Goal: Task Accomplishment & Management: Complete application form

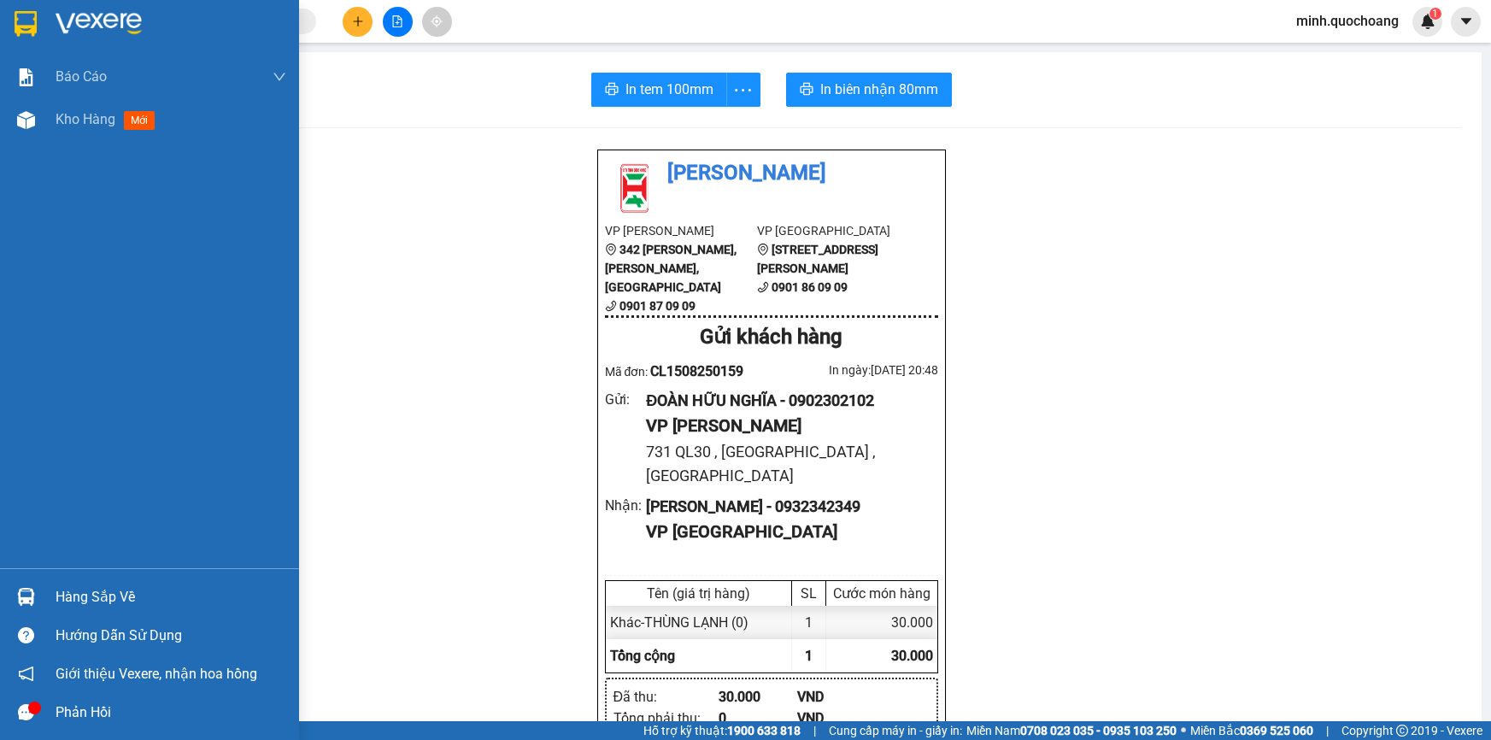
click at [42, 591] on div "Hàng sắp về" at bounding box center [149, 597] width 299 height 38
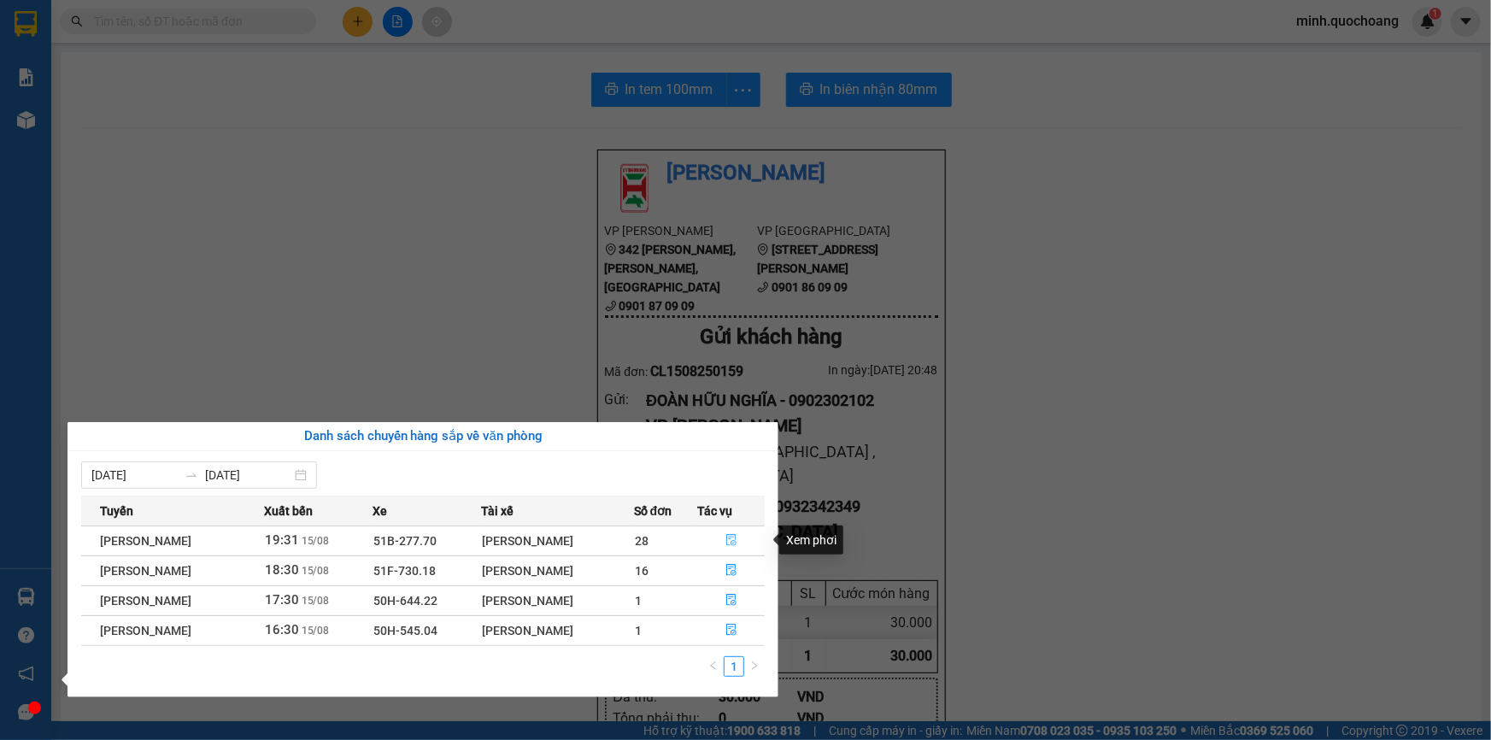
click at [734, 530] on button "button" at bounding box center [731, 540] width 66 height 27
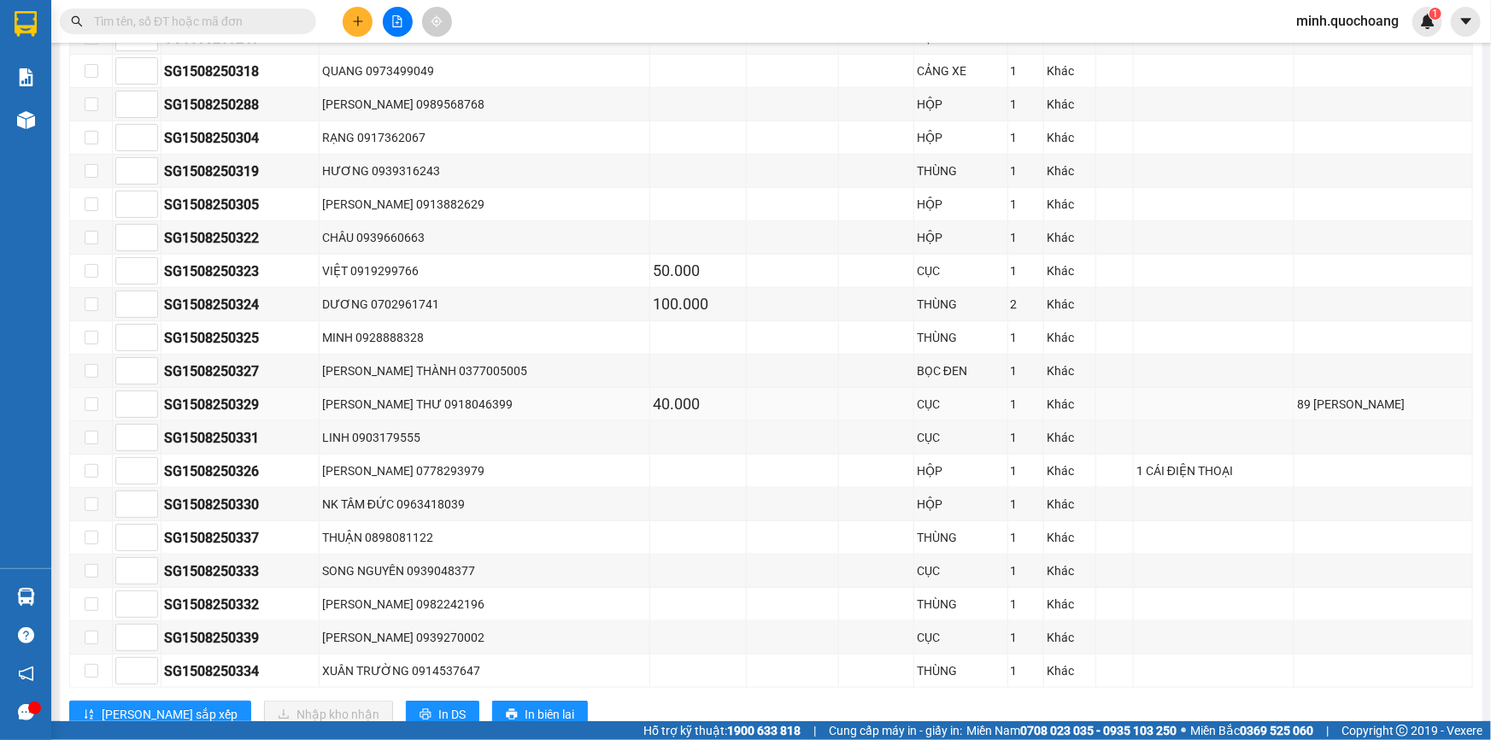
scroll to position [854, 0]
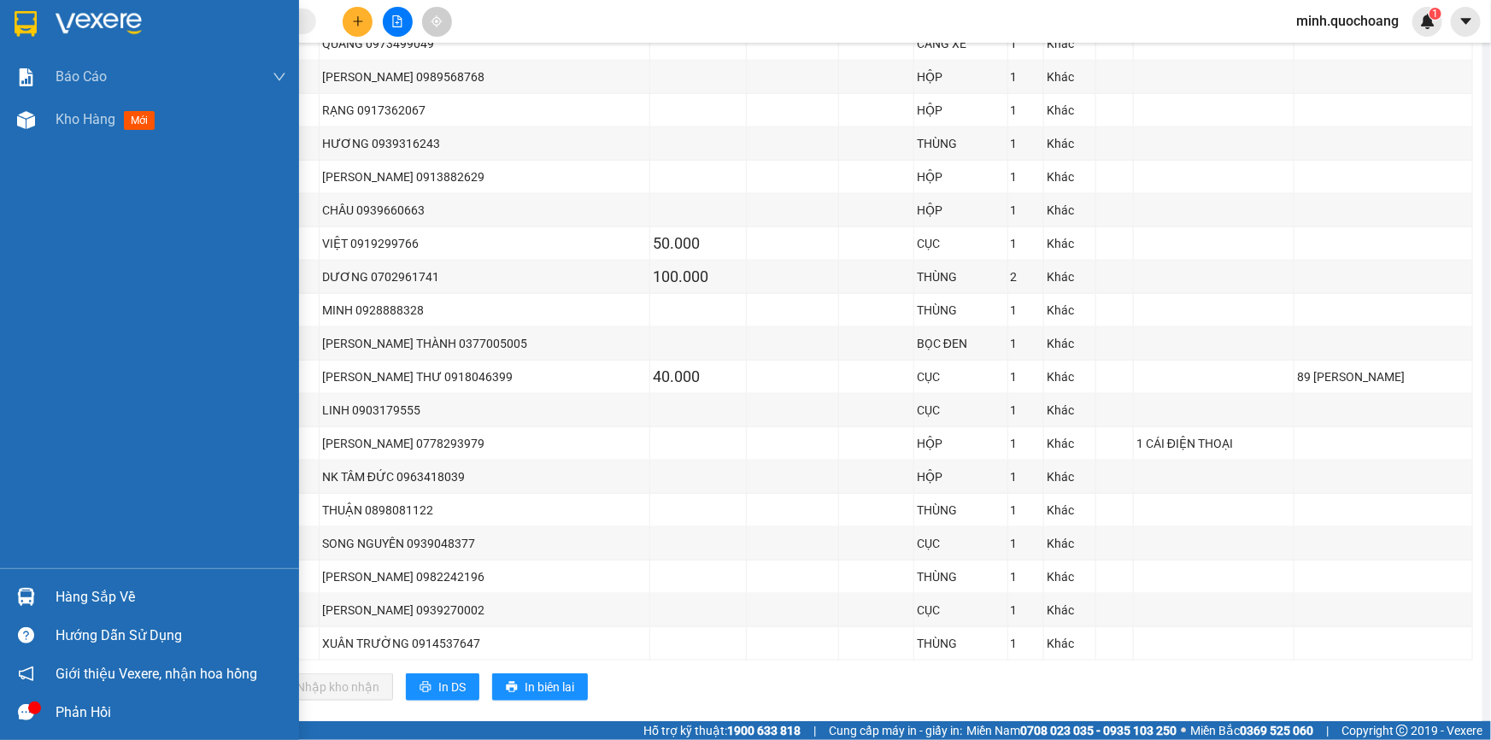
click at [43, 590] on div "Hàng sắp về" at bounding box center [149, 597] width 299 height 38
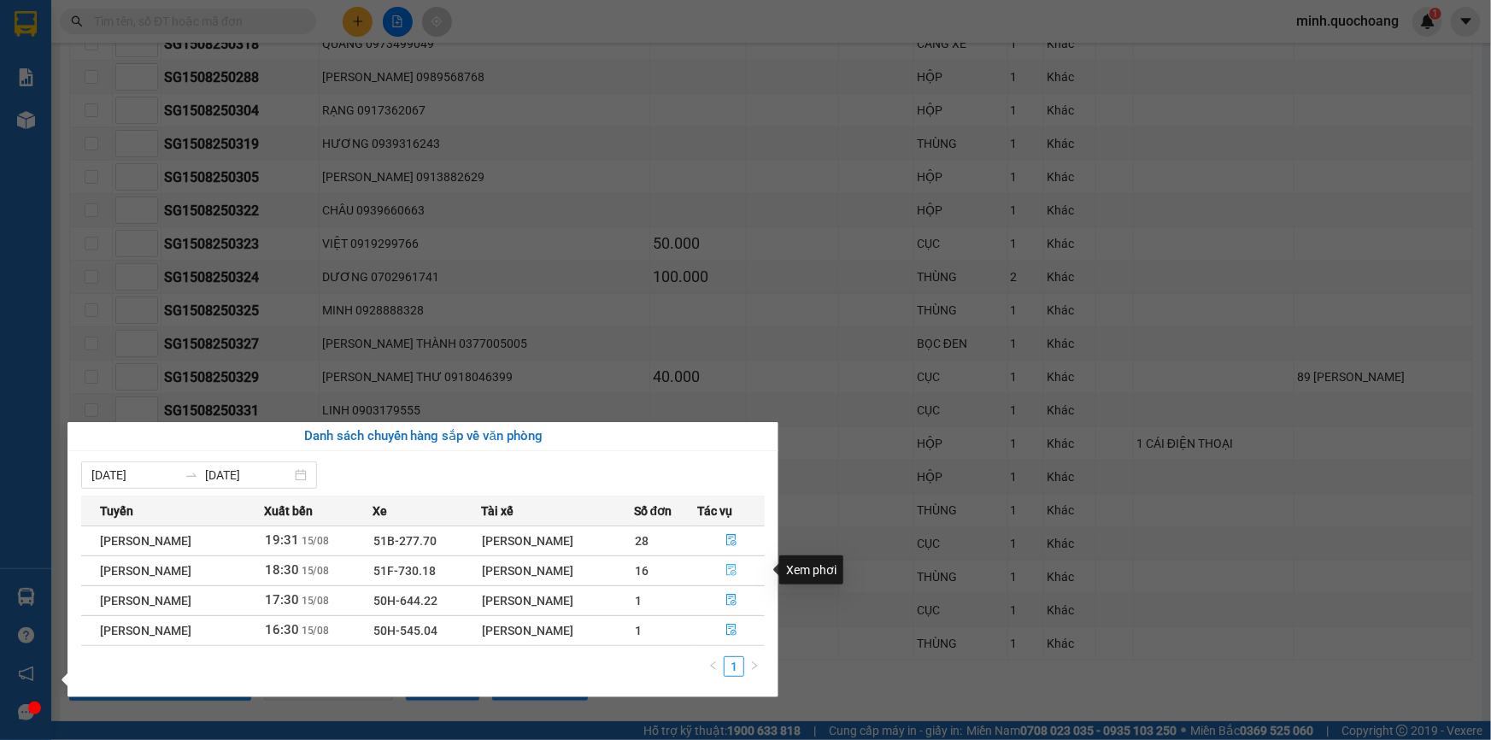
click at [735, 572] on icon "file-done" at bounding box center [731, 570] width 12 height 12
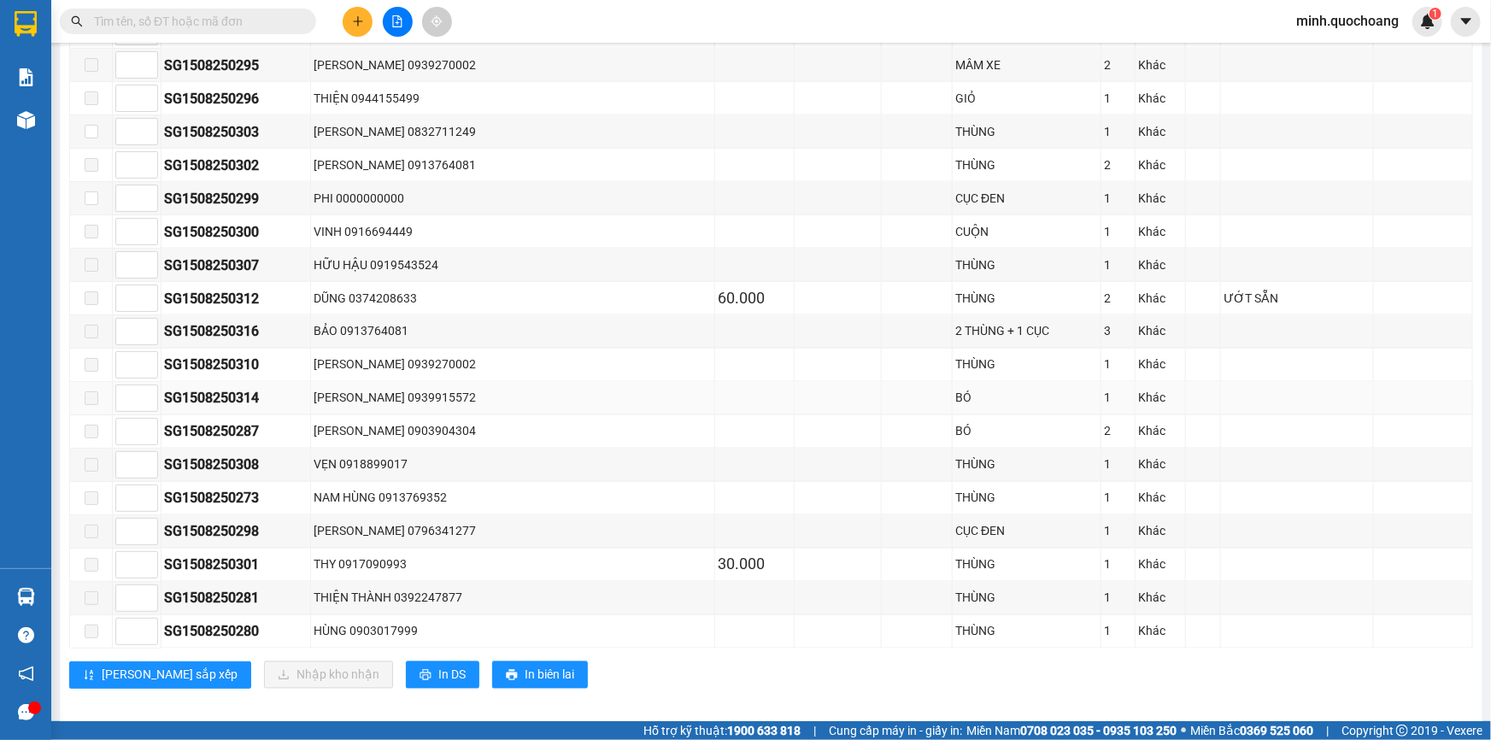
scroll to position [1336, 0]
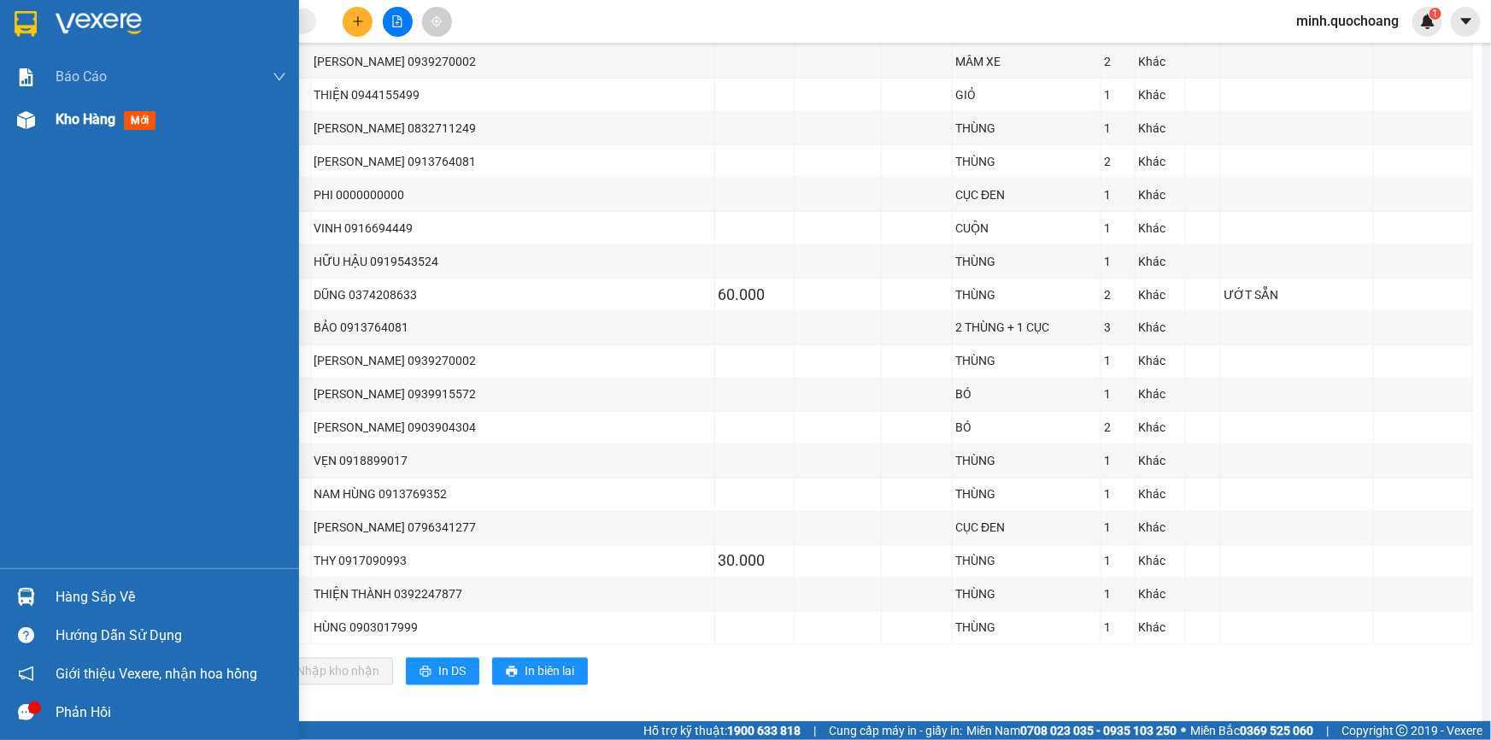
click at [85, 125] on span "Kho hàng" at bounding box center [86, 119] width 60 height 16
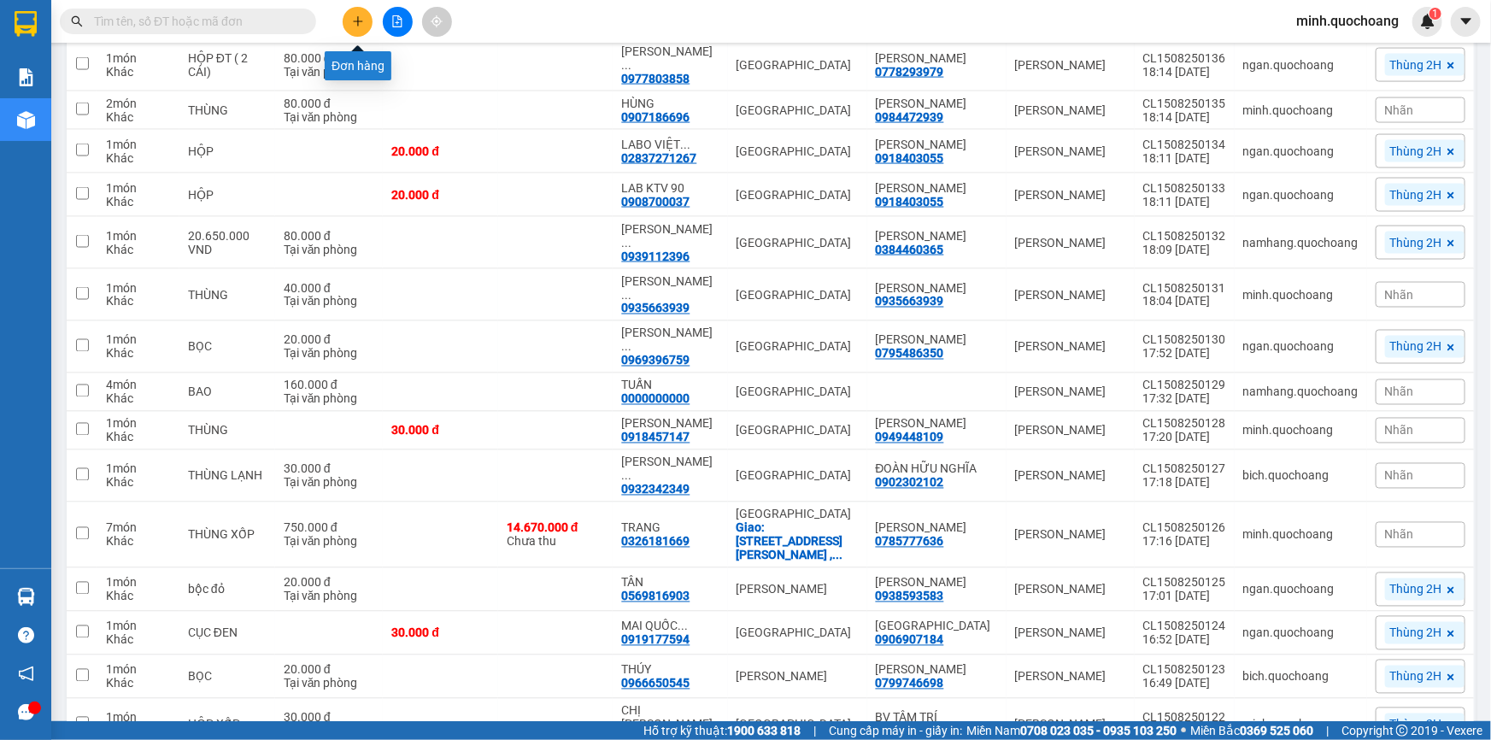
click at [351, 9] on button at bounding box center [358, 22] width 30 height 30
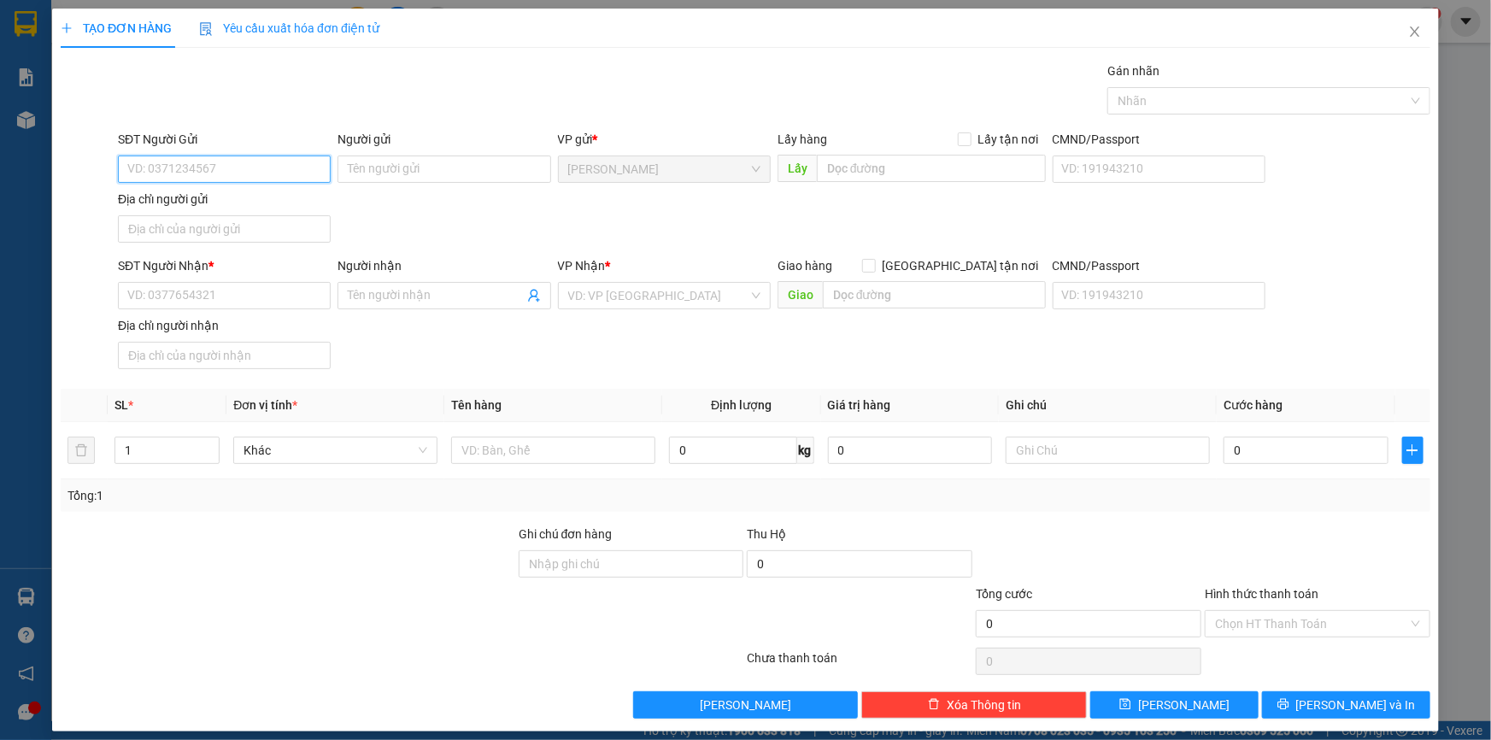
click at [245, 179] on input "SĐT Người Gửi" at bounding box center [224, 169] width 213 height 27
type input "0909850823"
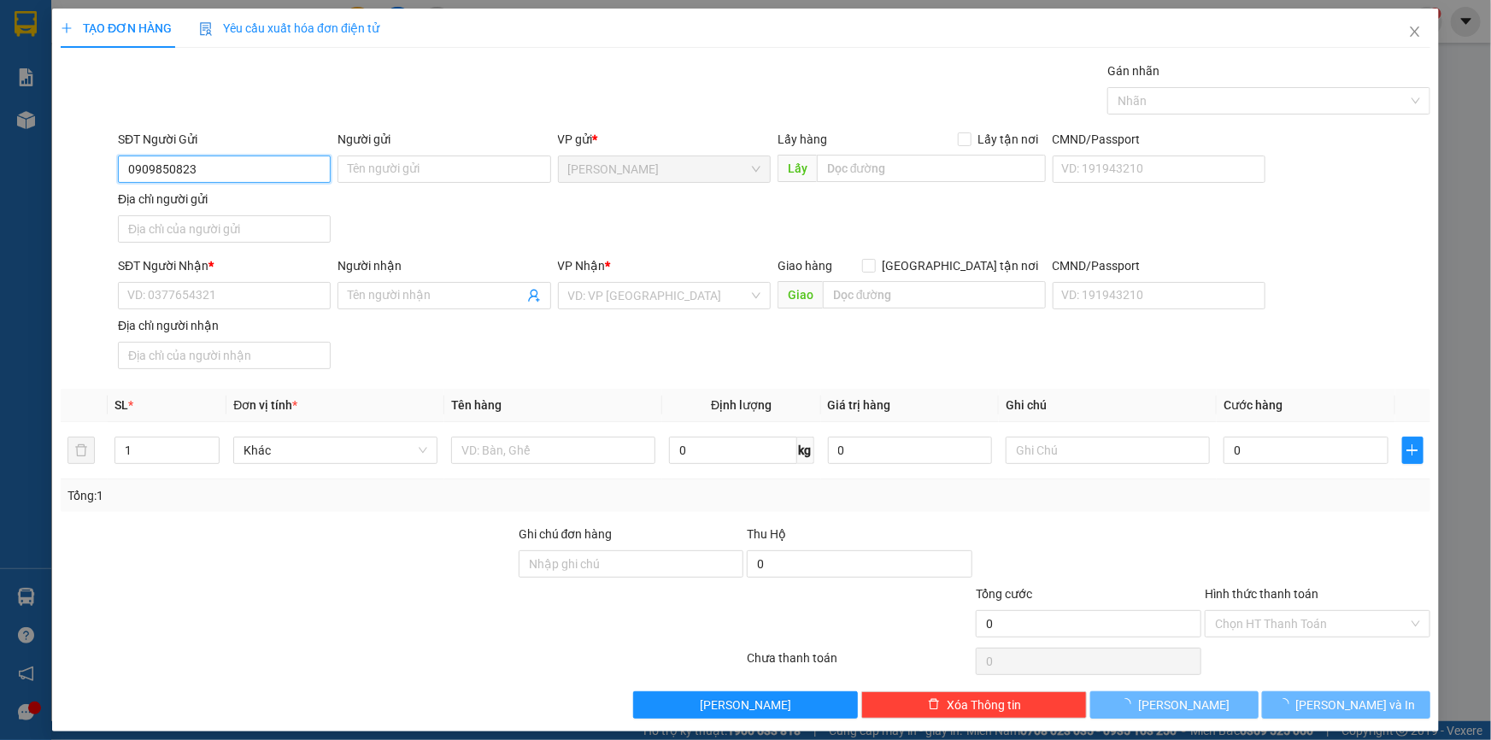
drag, startPoint x: 247, startPoint y: 175, endPoint x: 267, endPoint y: 179, distance: 20.8
click at [249, 175] on input "0909850823" at bounding box center [224, 169] width 213 height 27
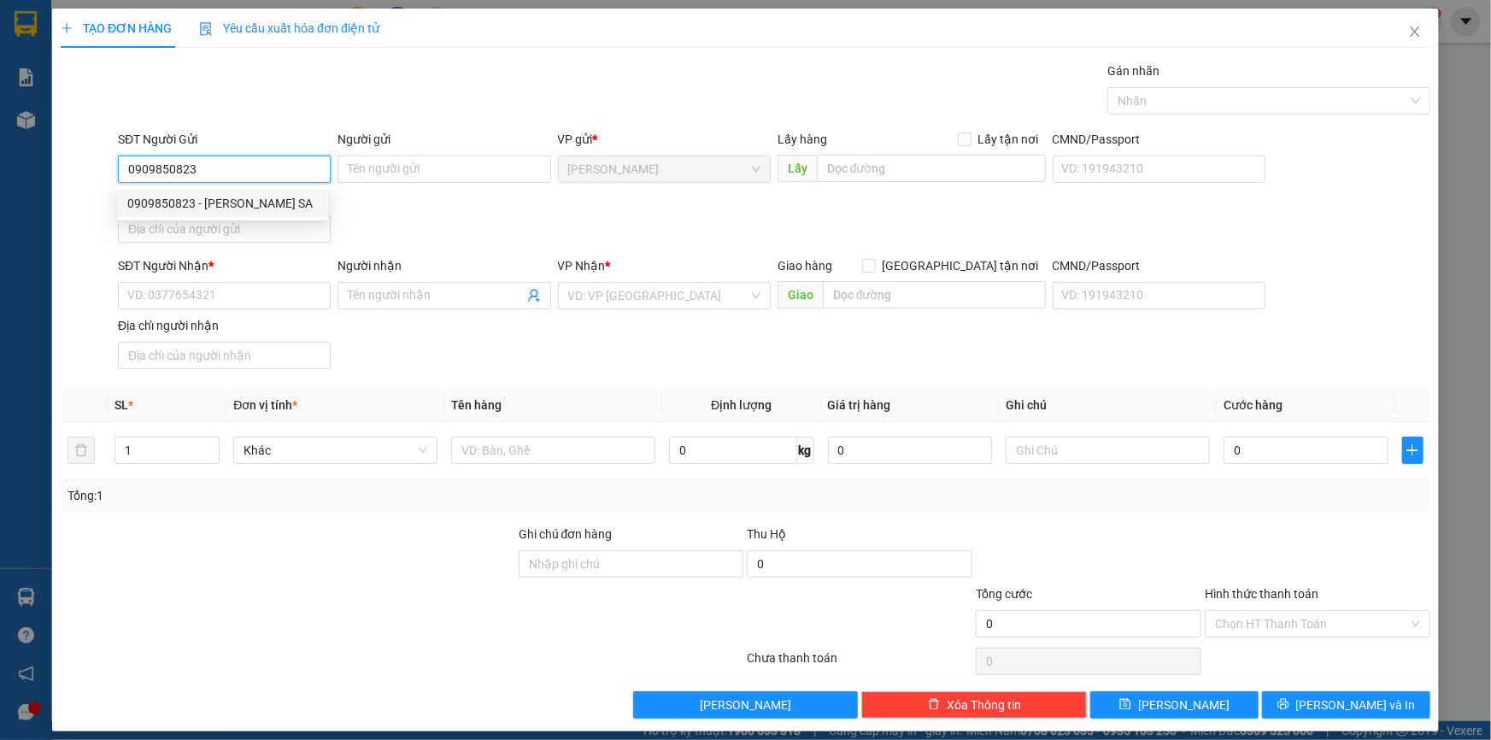
click at [242, 198] on div "0909850823 - [PERSON_NAME] SA" at bounding box center [222, 203] width 191 height 19
type input "[PERSON_NAME] SA"
type input "0909850823"
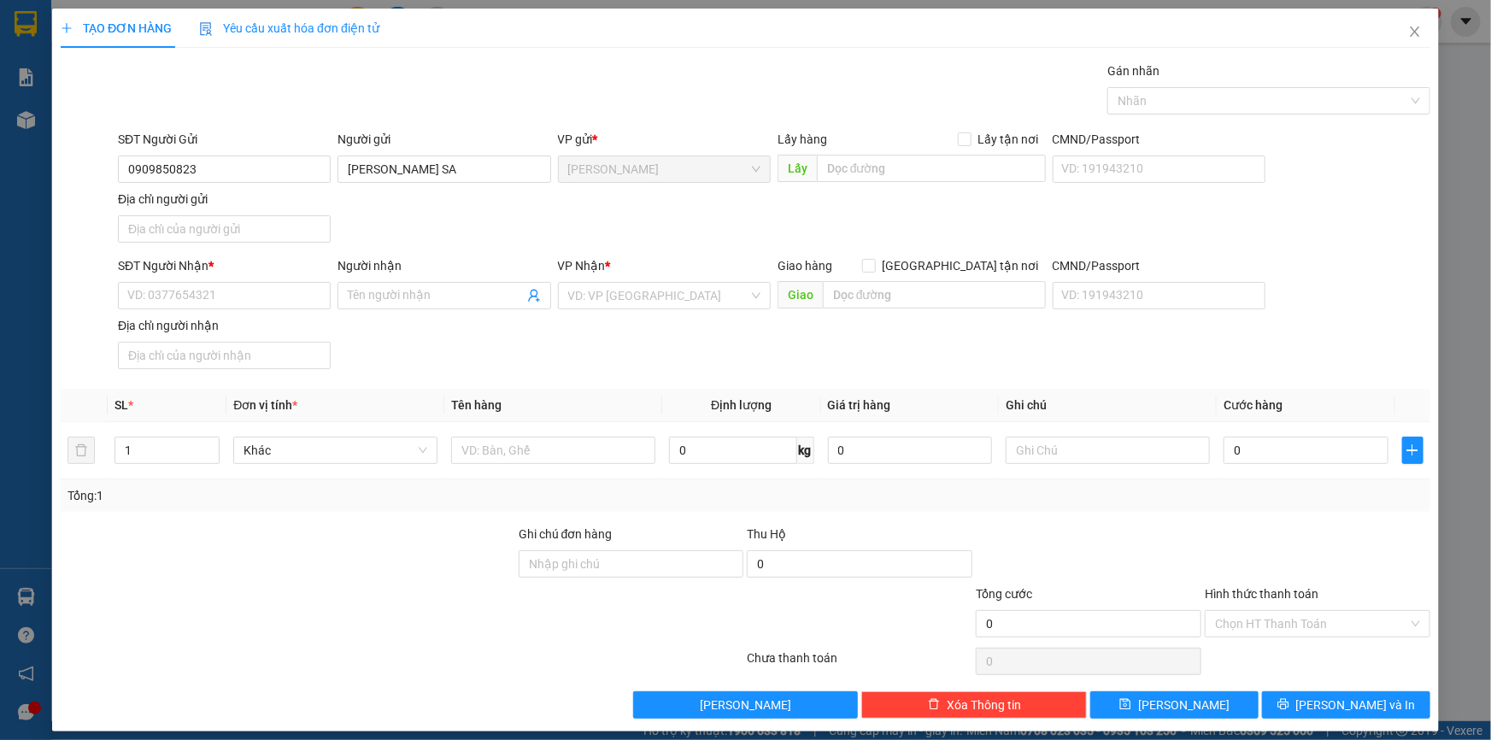
click at [222, 277] on div "SĐT Người Nhận *" at bounding box center [224, 269] width 213 height 26
click at [220, 286] on input "SĐT Người Nhận *" at bounding box center [224, 295] width 213 height 27
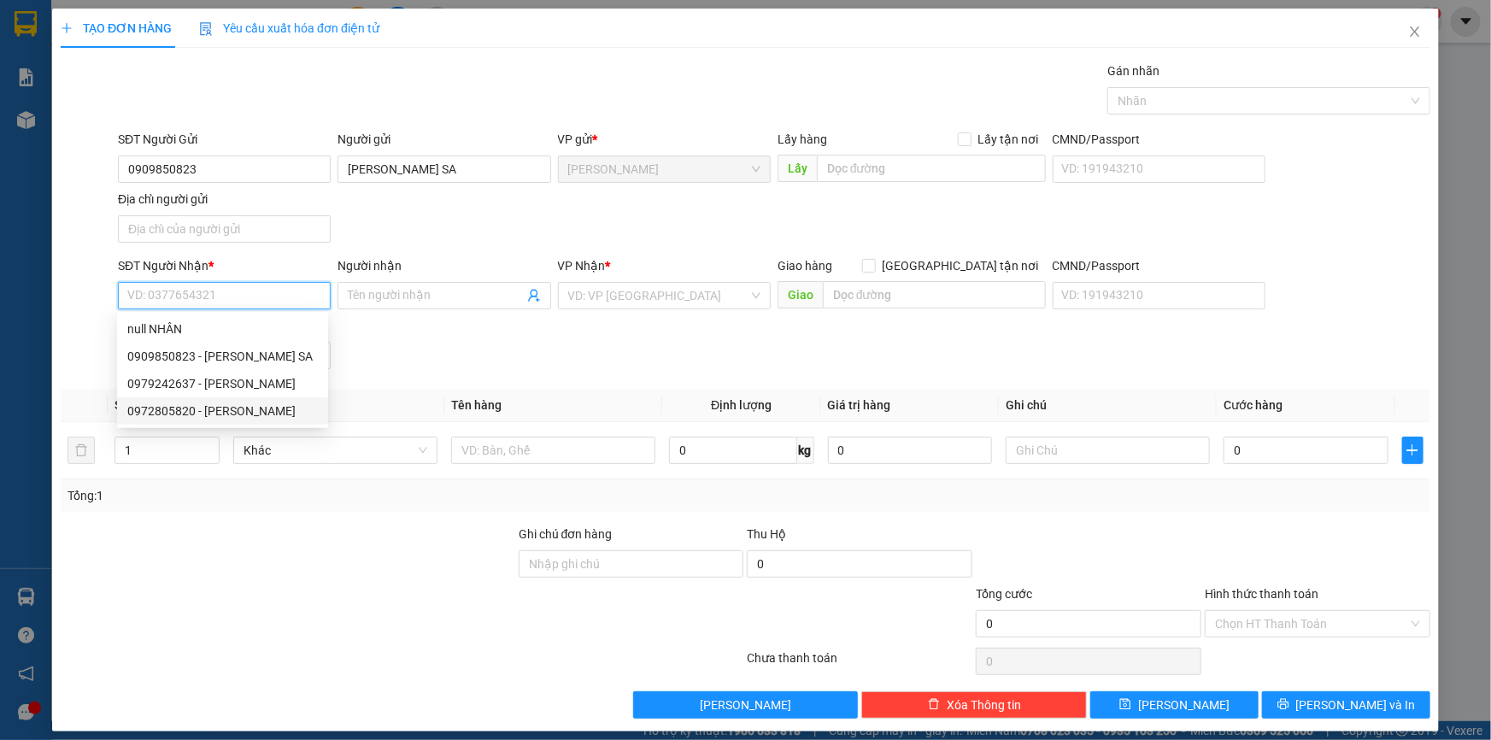
click at [248, 409] on div "0972805820 - [PERSON_NAME]" at bounding box center [222, 411] width 191 height 19
type input "0972805820"
type input "[PERSON_NAME]"
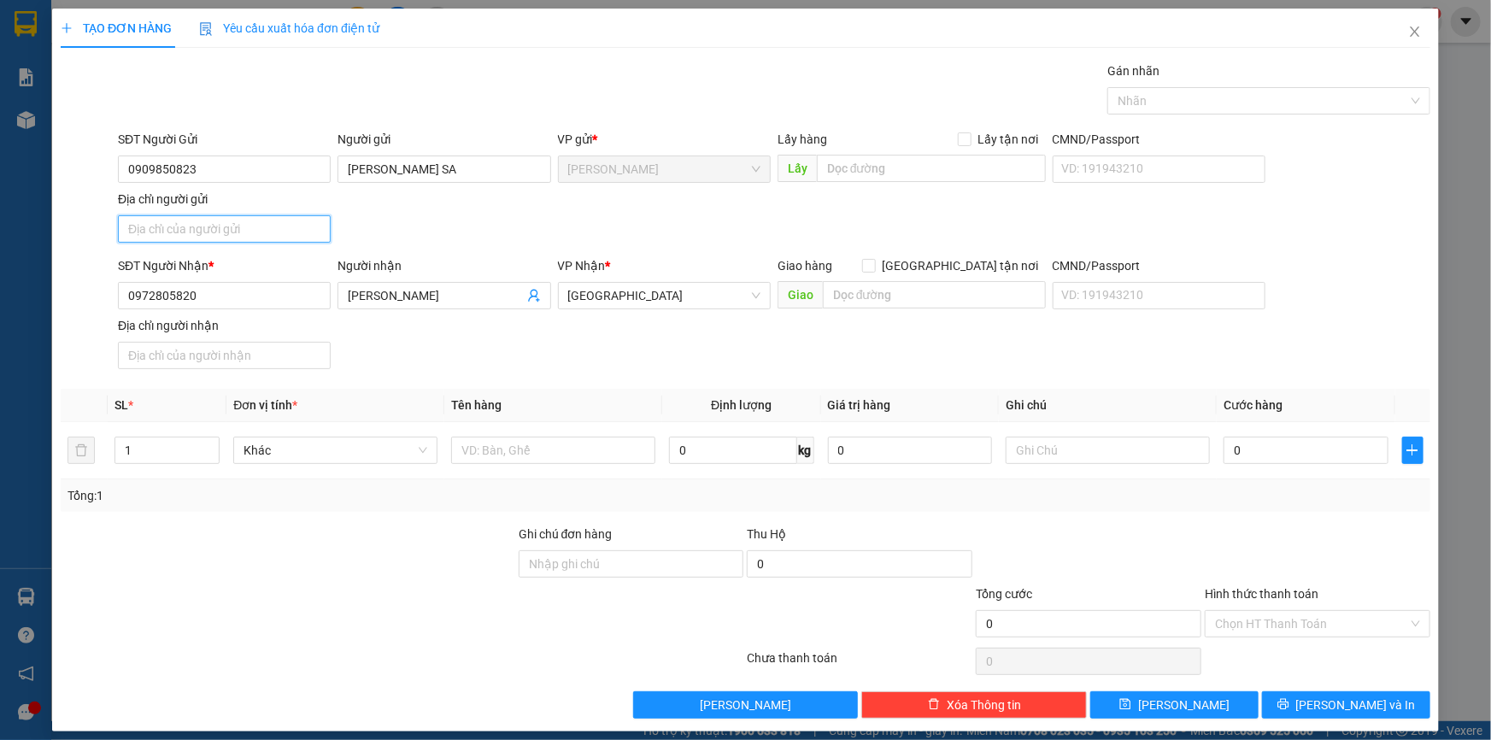
click at [228, 222] on input "Địa chỉ người gửi" at bounding box center [224, 228] width 213 height 27
type input "[GEOGRAPHIC_DATA] , [GEOGRAPHIC_DATA] , [GEOGRAPHIC_DATA]"
click at [510, 453] on input "text" at bounding box center [553, 450] width 204 height 27
click at [510, 452] on input "cục đen" at bounding box center [553, 450] width 204 height 27
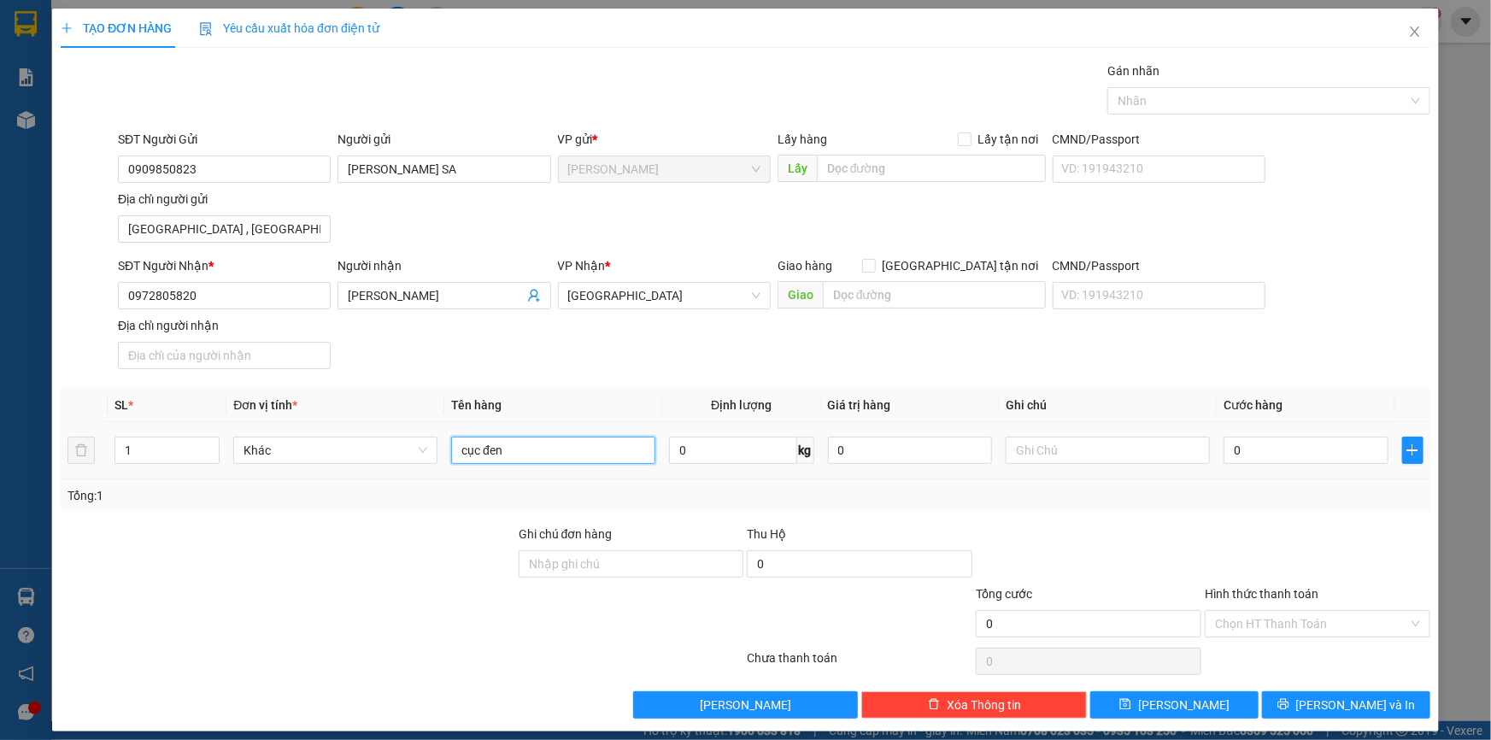
click at [510, 452] on input "cục đen" at bounding box center [553, 450] width 204 height 27
type input "CỤC ĐEN"
click at [1276, 450] on input "0" at bounding box center [1306, 450] width 165 height 27
type input "3"
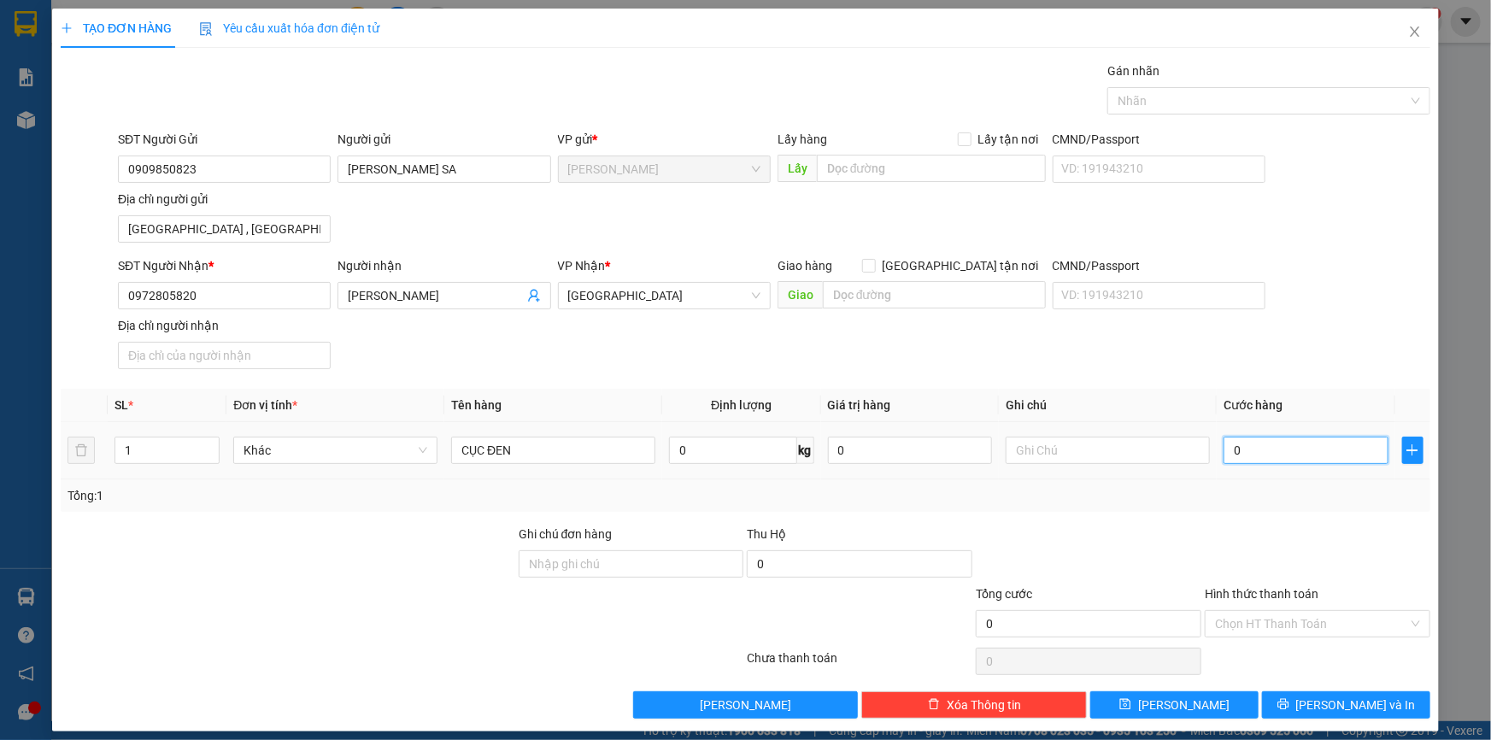
type input "3"
type input "30"
type input "30.000"
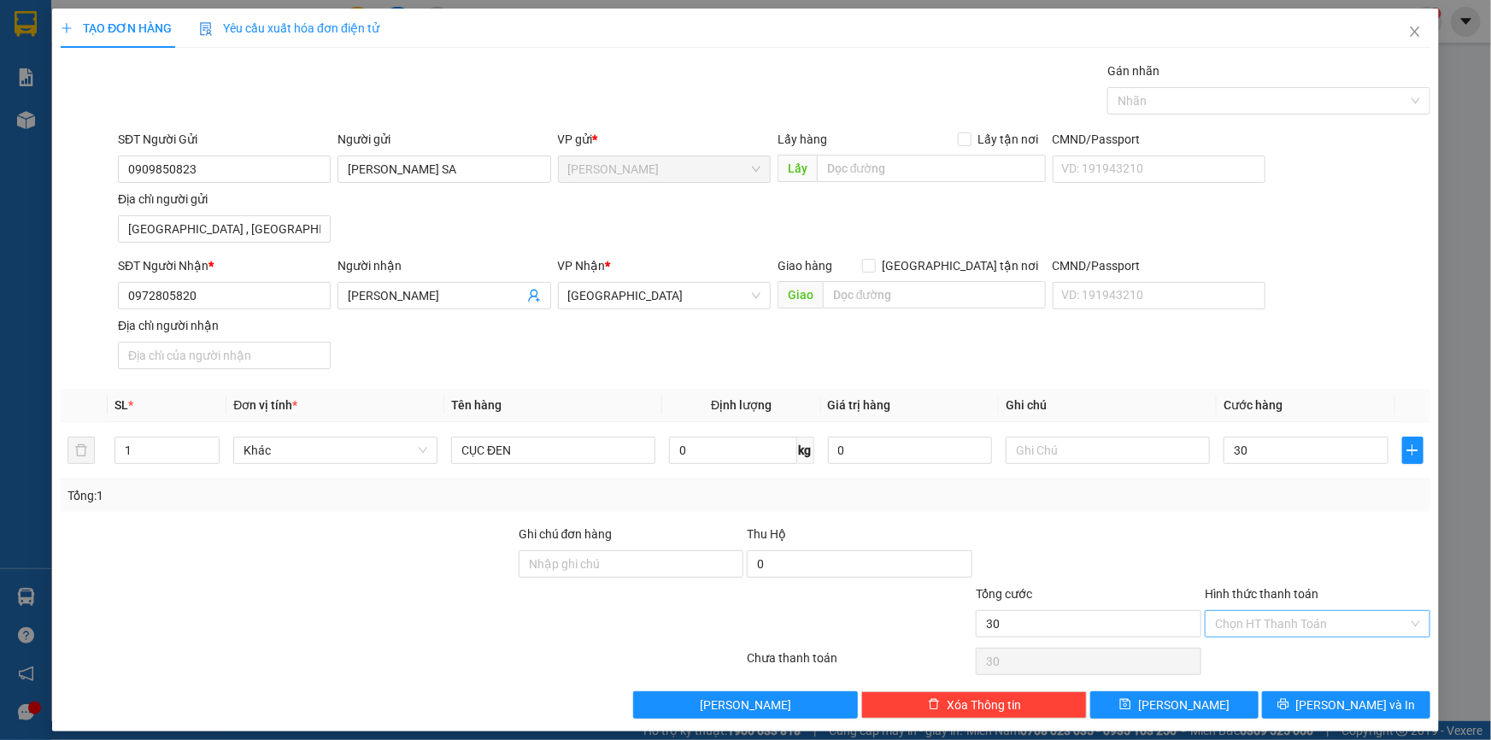
type input "30.000"
click at [1322, 624] on input "Hình thức thanh toán" at bounding box center [1311, 624] width 193 height 26
click at [1265, 657] on div "Tại văn phòng" at bounding box center [1307, 656] width 203 height 19
type input "0"
click at [1324, 704] on span "[PERSON_NAME] và In" at bounding box center [1356, 705] width 120 height 19
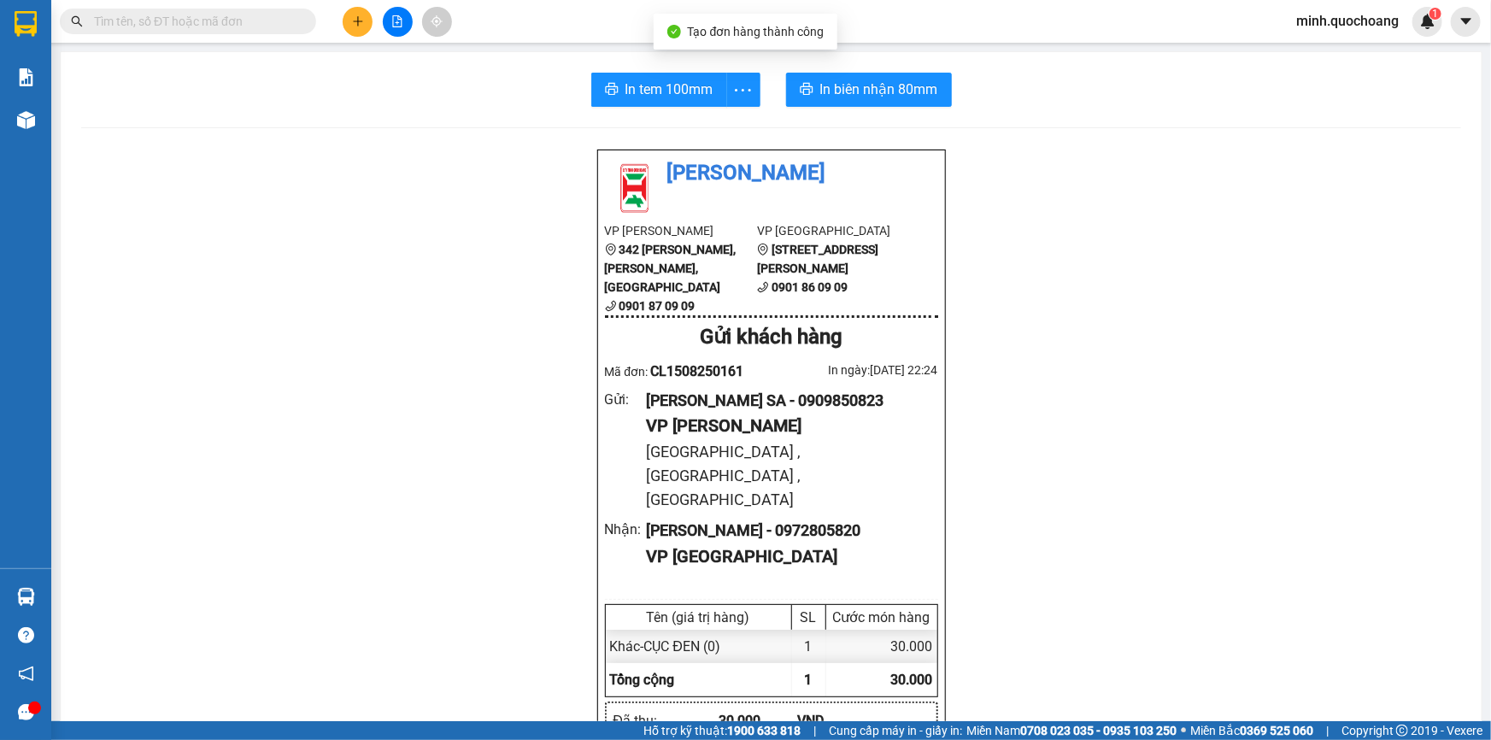
click at [664, 104] on button "In tem 100mm" at bounding box center [659, 90] width 136 height 34
click at [829, 85] on span "In biên nhận 80mm" at bounding box center [879, 89] width 118 height 21
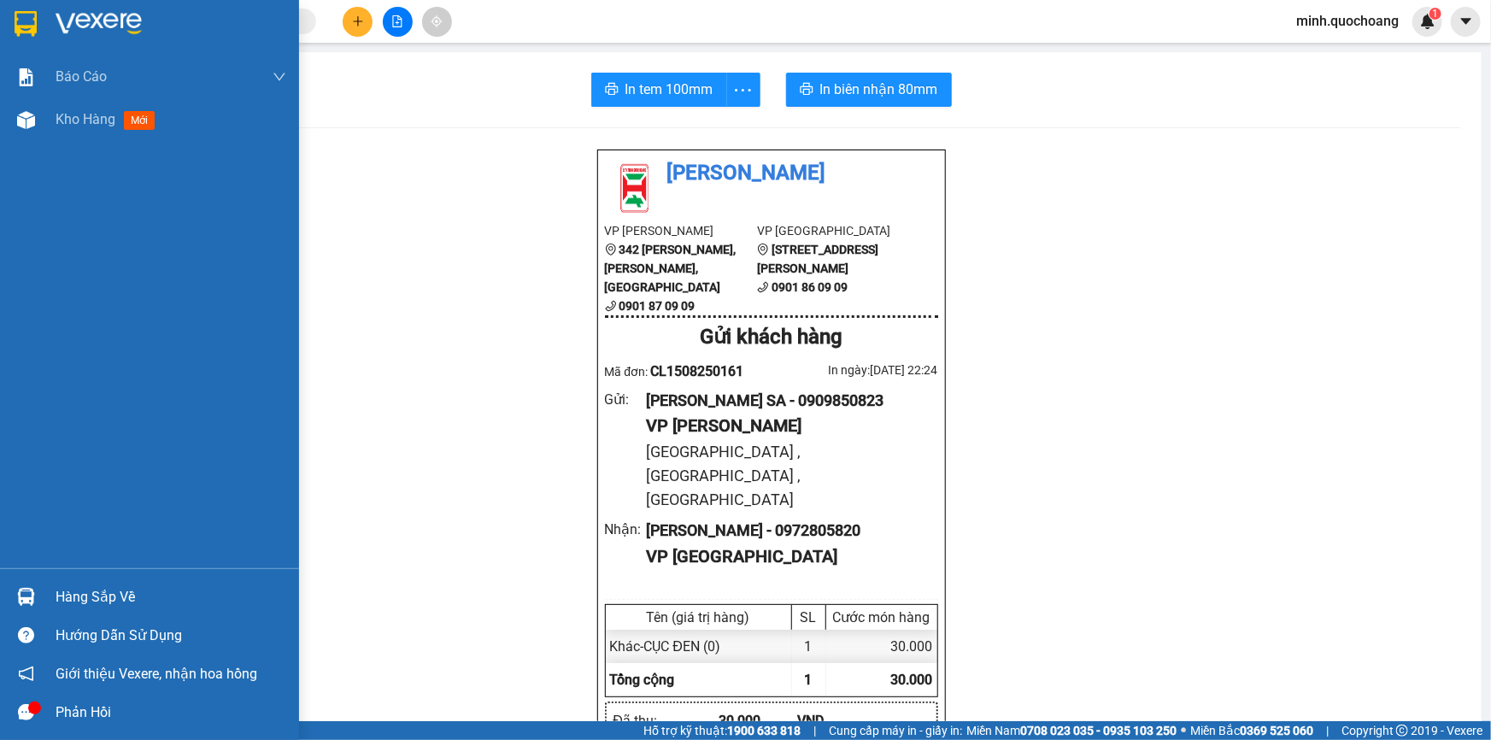
click at [53, 589] on div "Hàng sắp về" at bounding box center [149, 597] width 299 height 38
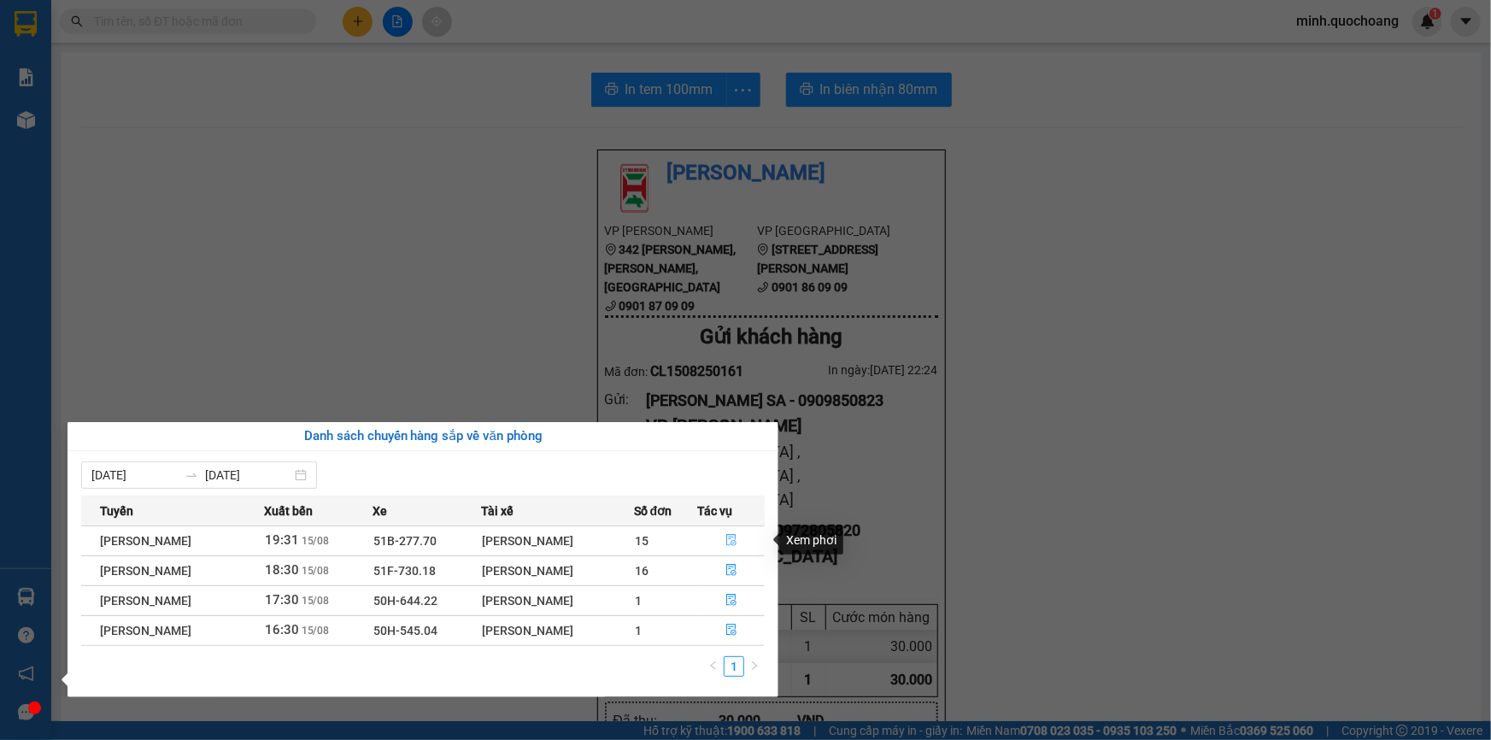
click at [739, 530] on button "button" at bounding box center [731, 540] width 66 height 27
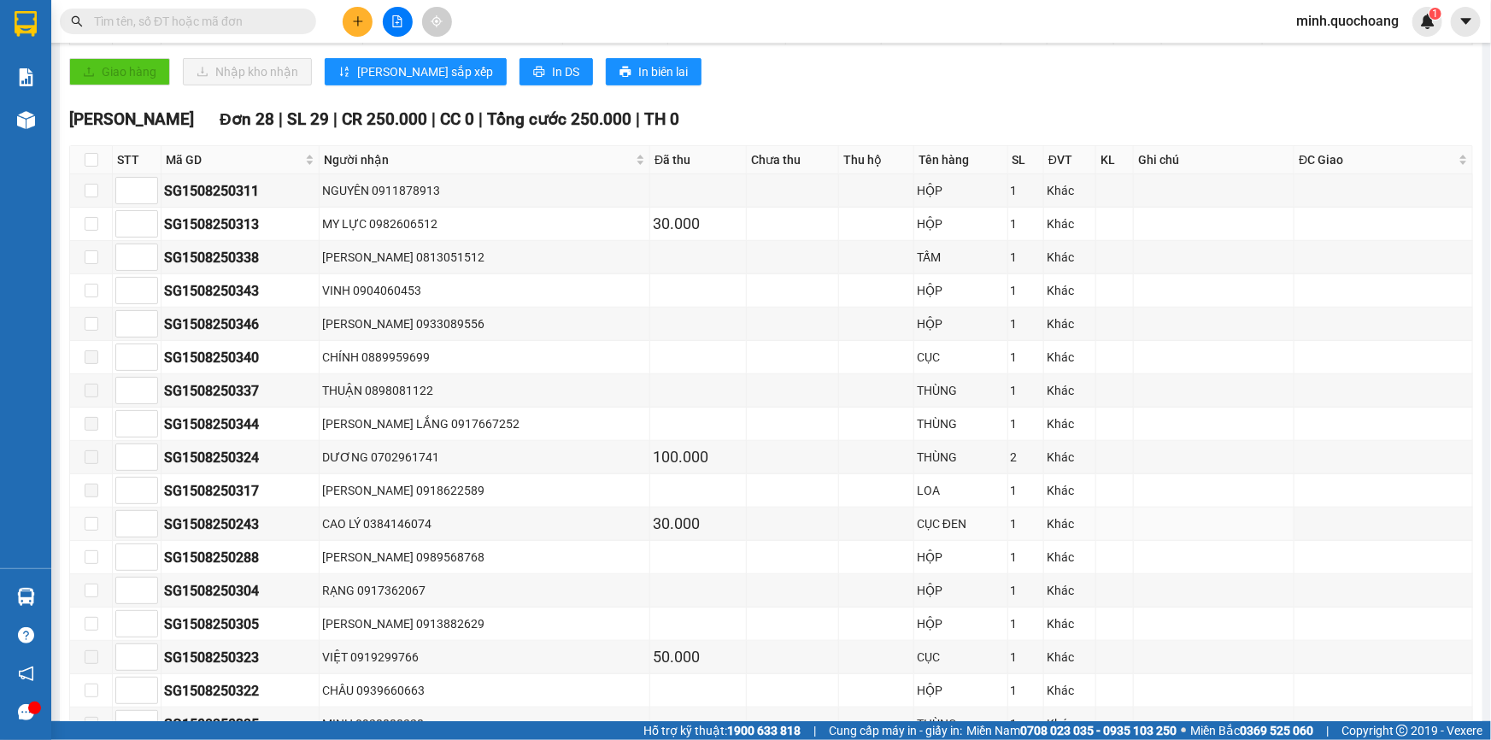
scroll to position [19, 0]
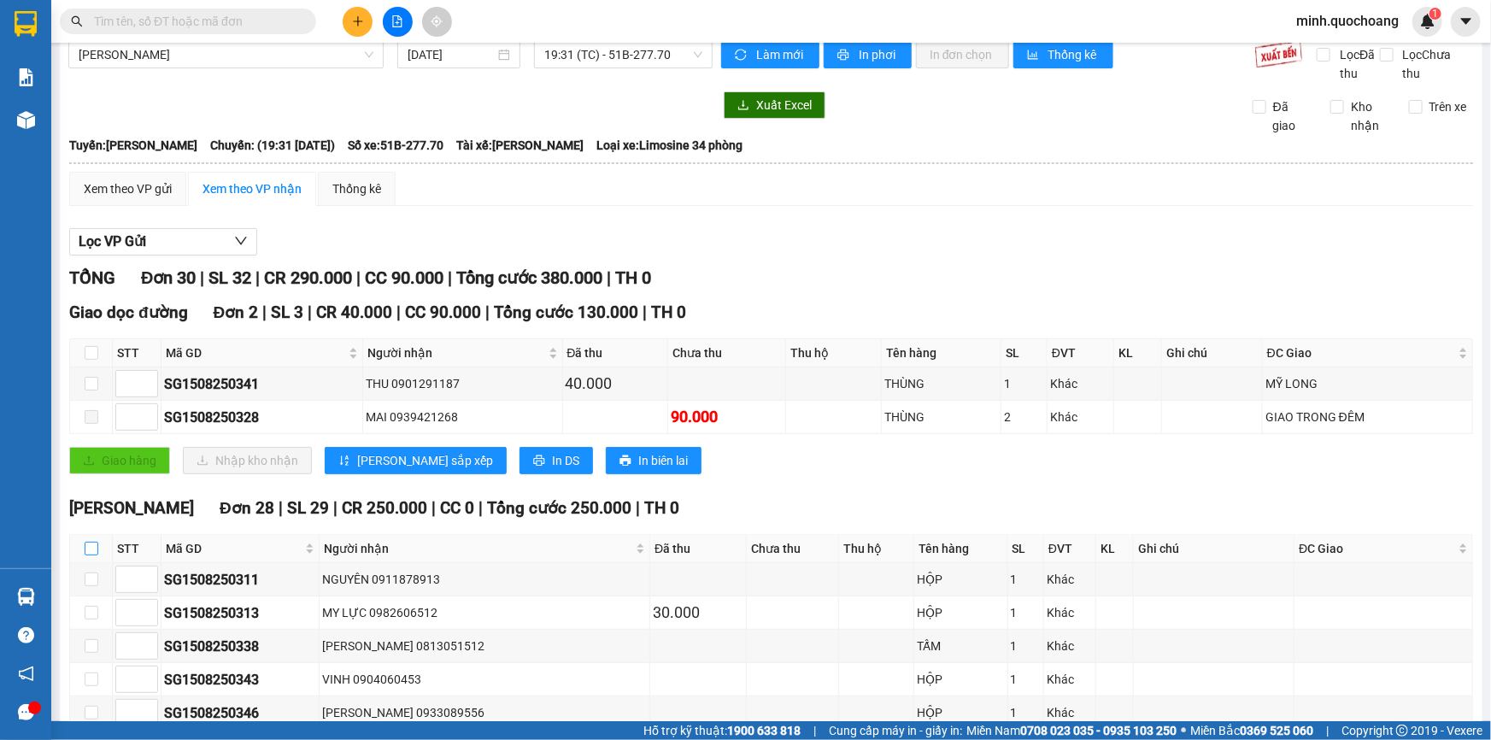
click at [89, 539] on label at bounding box center [92, 548] width 14 height 19
click at [89, 542] on input "checkbox" at bounding box center [92, 549] width 14 height 14
checkbox input "true"
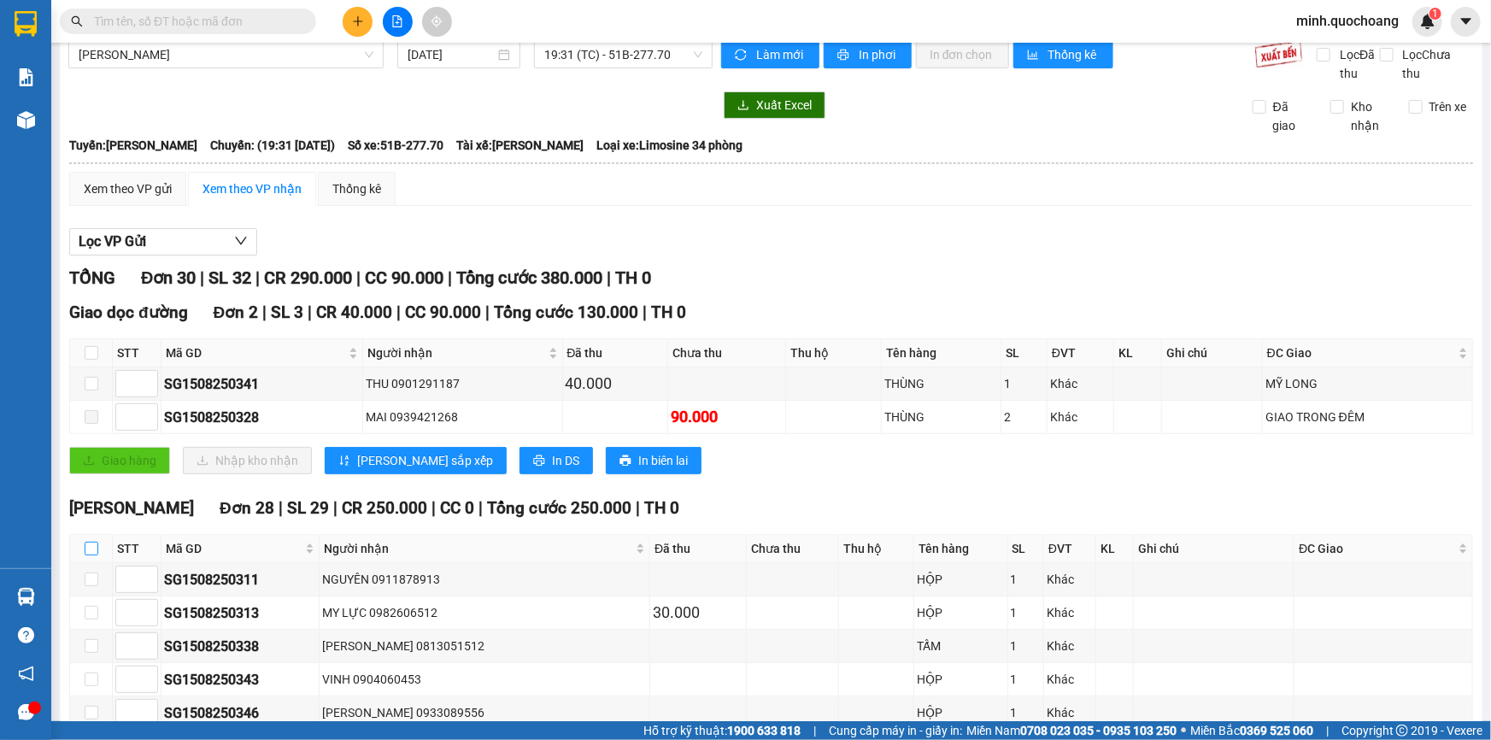
checkbox input "true"
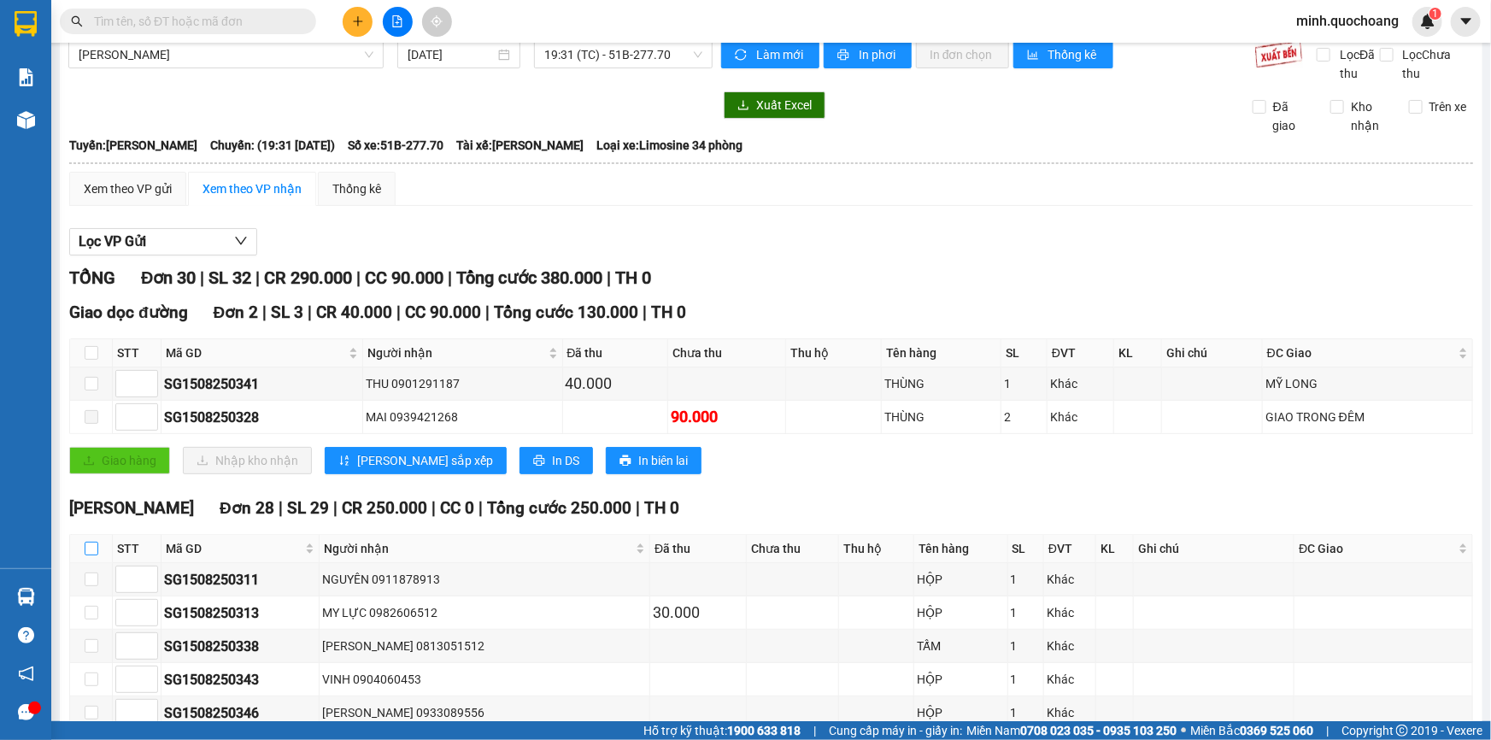
checkbox input "true"
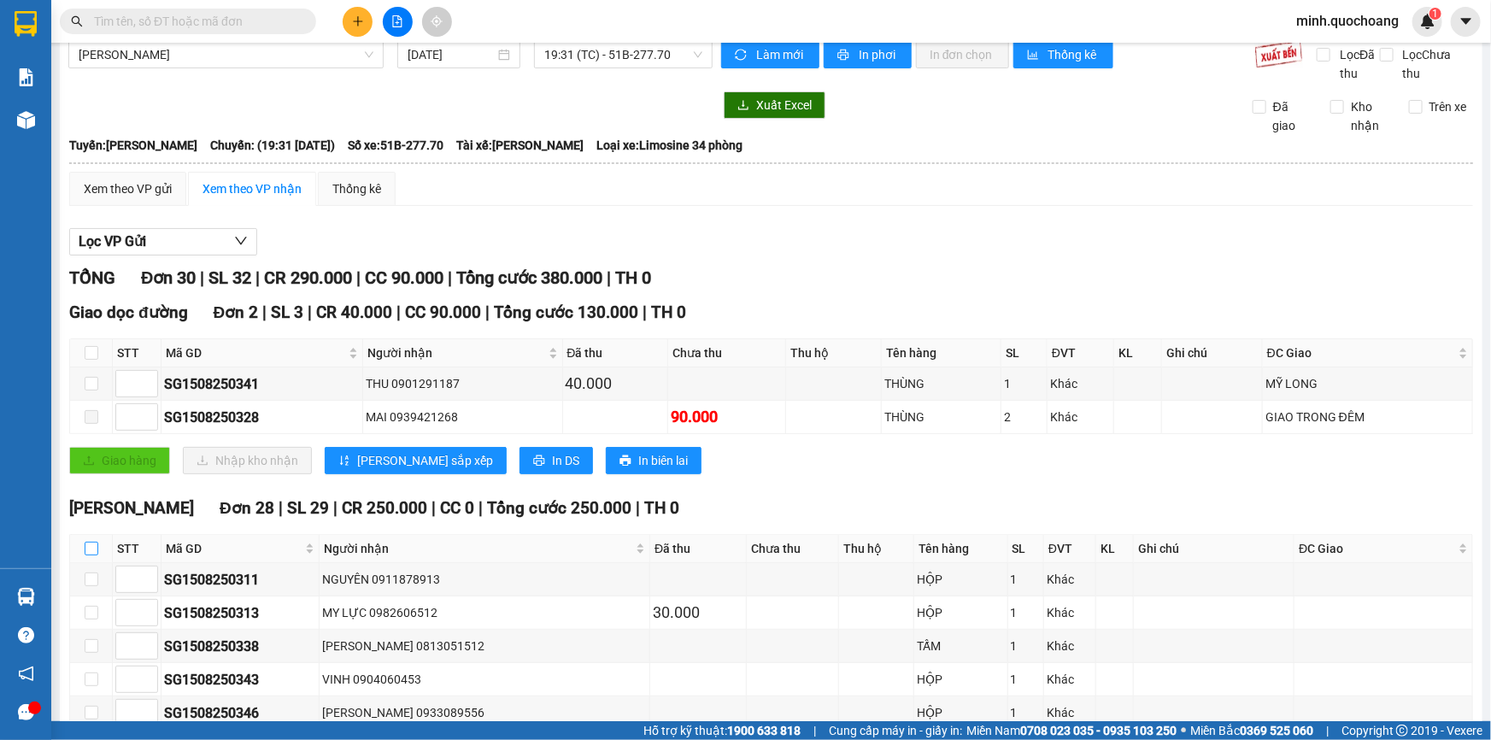
checkbox input "true"
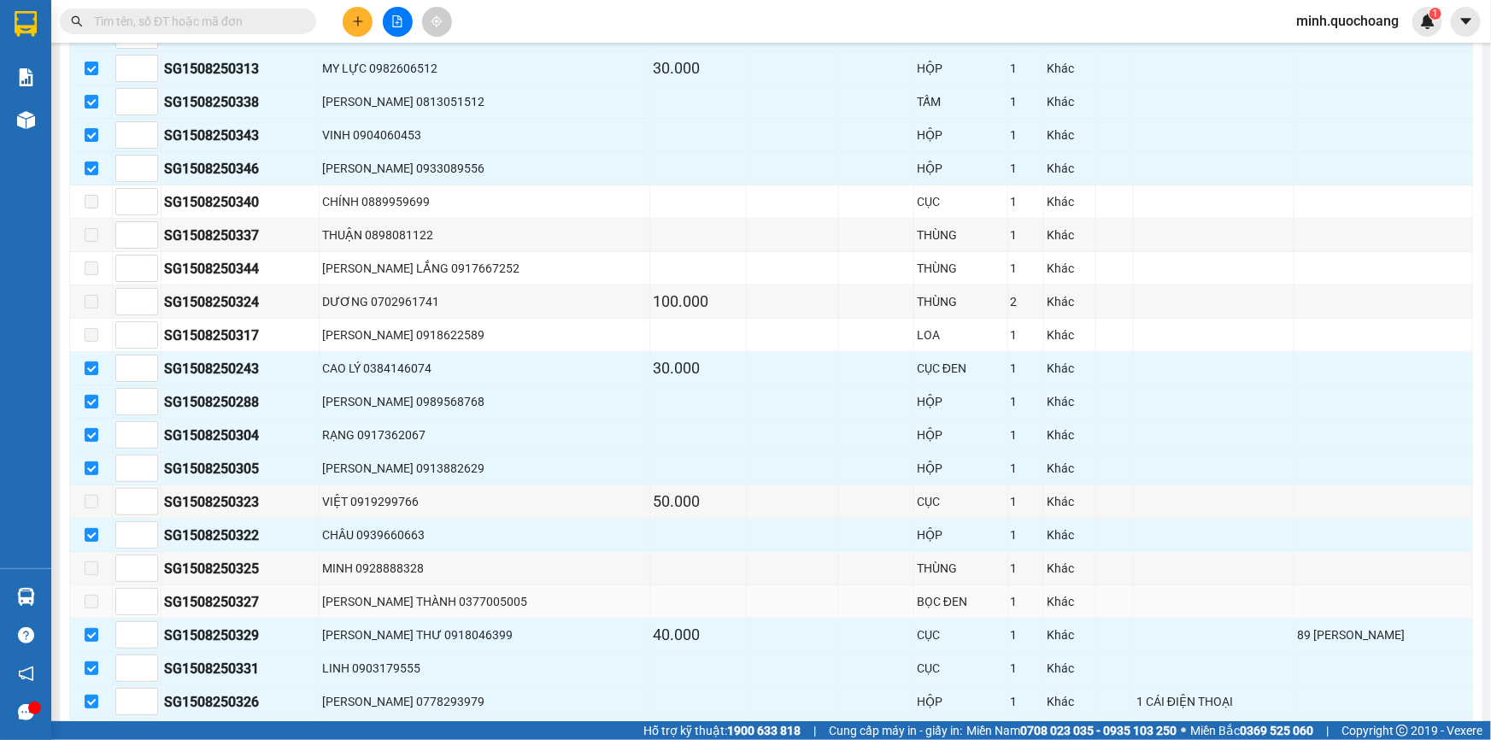
scroll to position [873, 0]
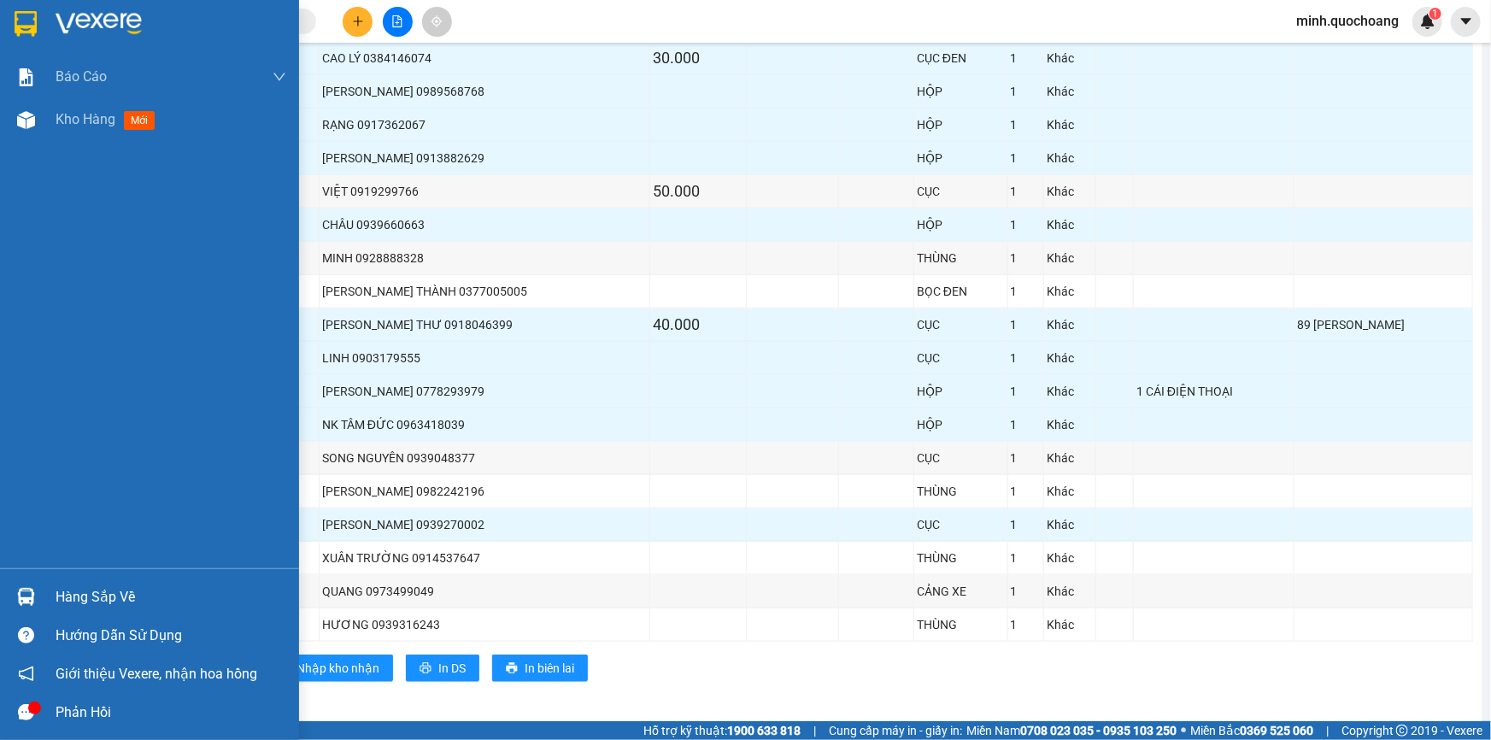
click at [25, 602] on img at bounding box center [26, 597] width 18 height 18
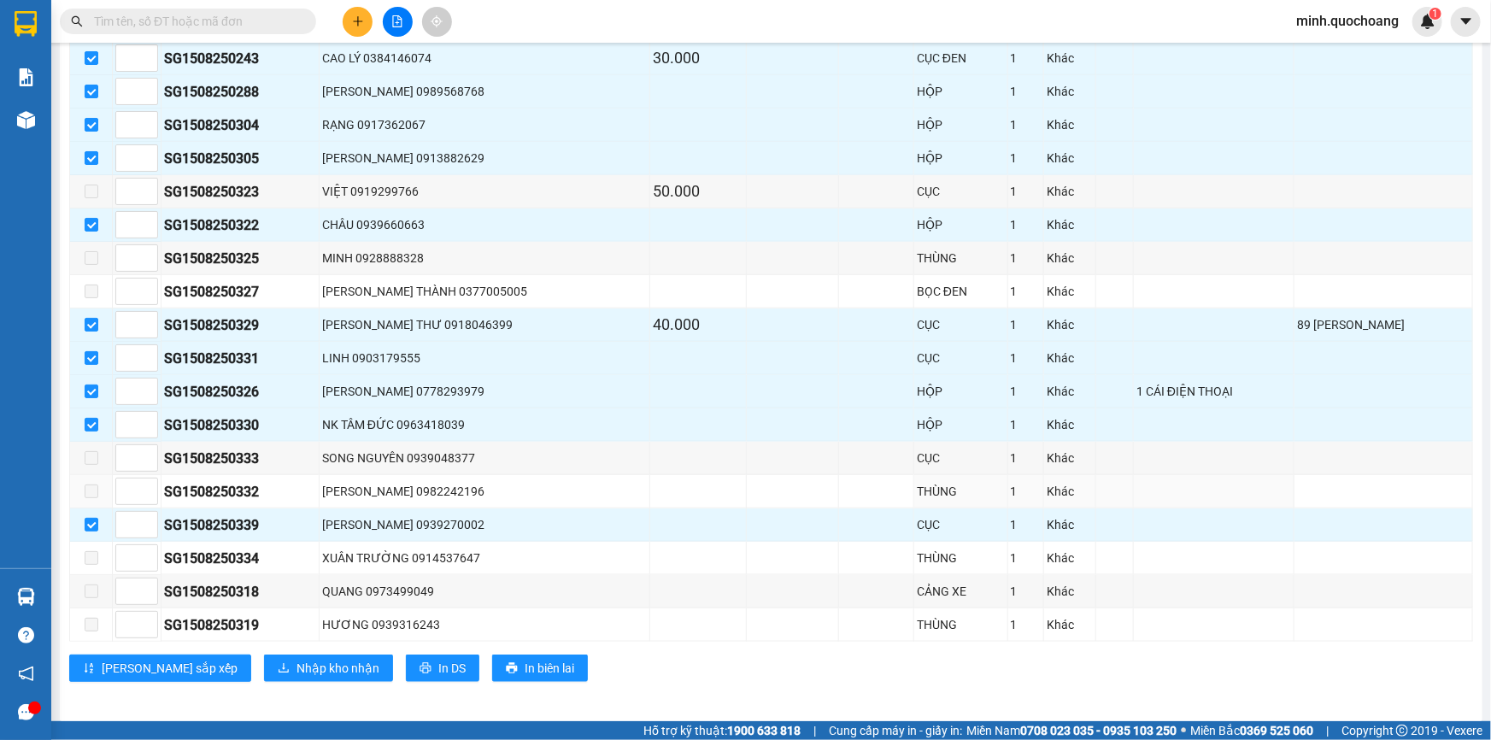
click at [1060, 478] on section "Kết quả tìm kiếm ( 0 ) Bộ lọc No Data minh.quochoang 1 Báo cáo Báo cáo dòng tiề…" at bounding box center [745, 370] width 1491 height 740
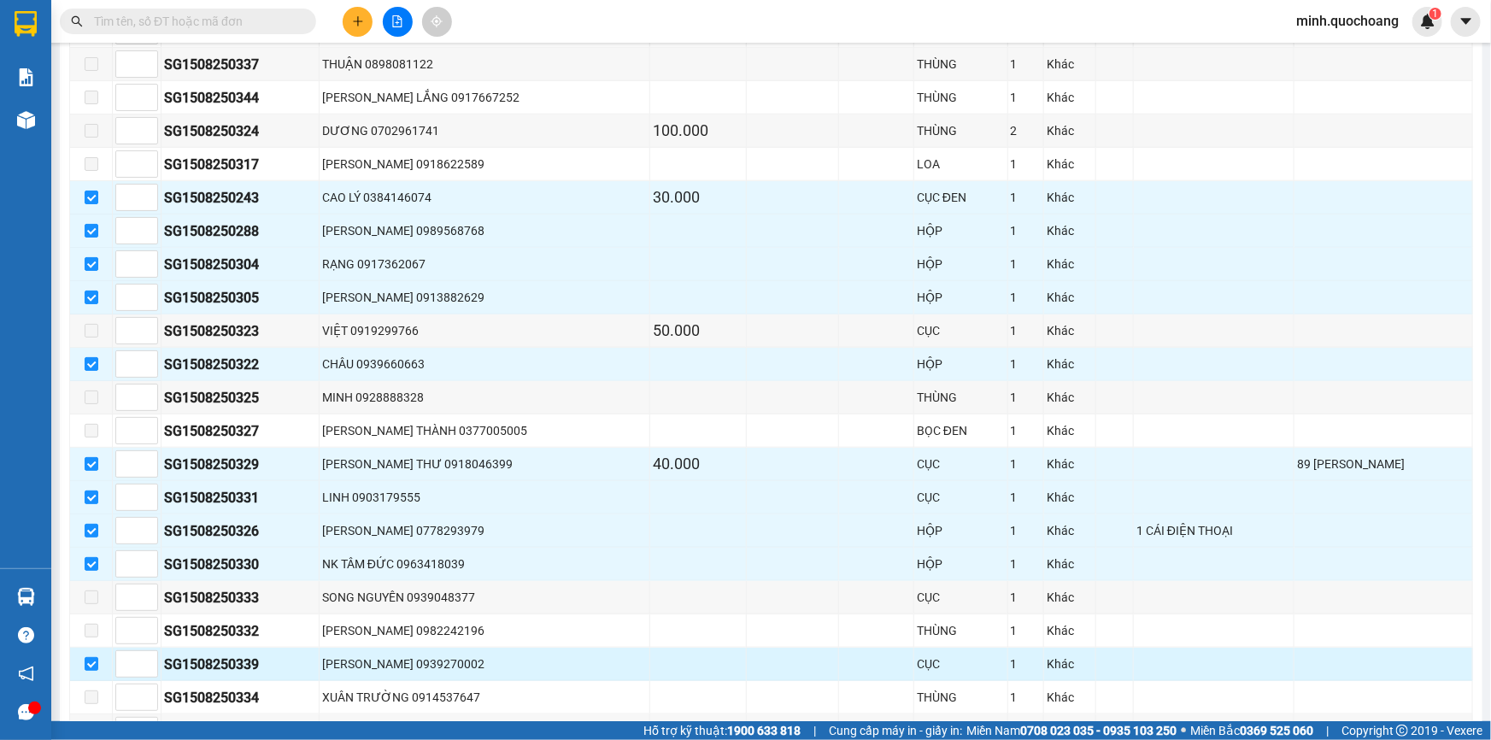
scroll to position [718, 0]
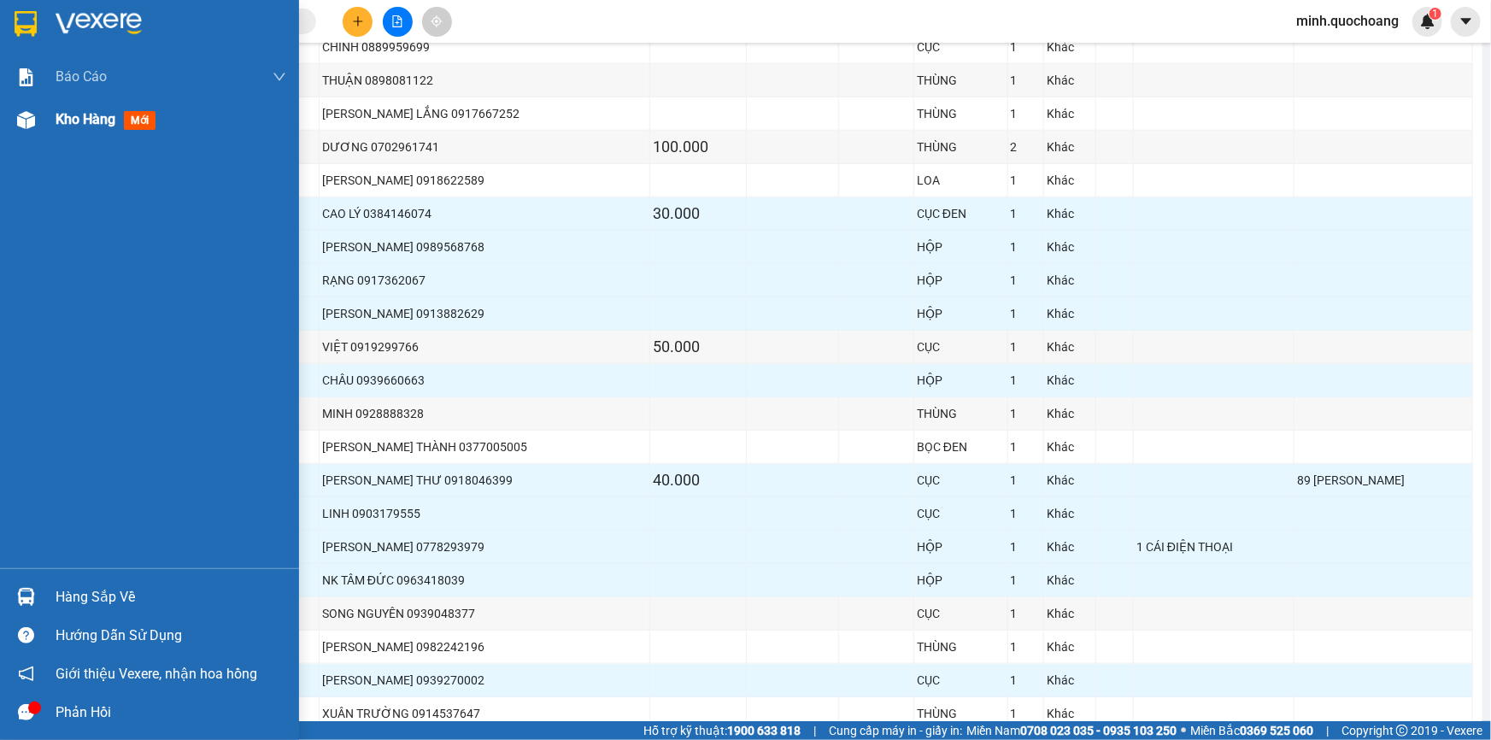
click at [72, 126] on span "Kho hàng" at bounding box center [86, 119] width 60 height 16
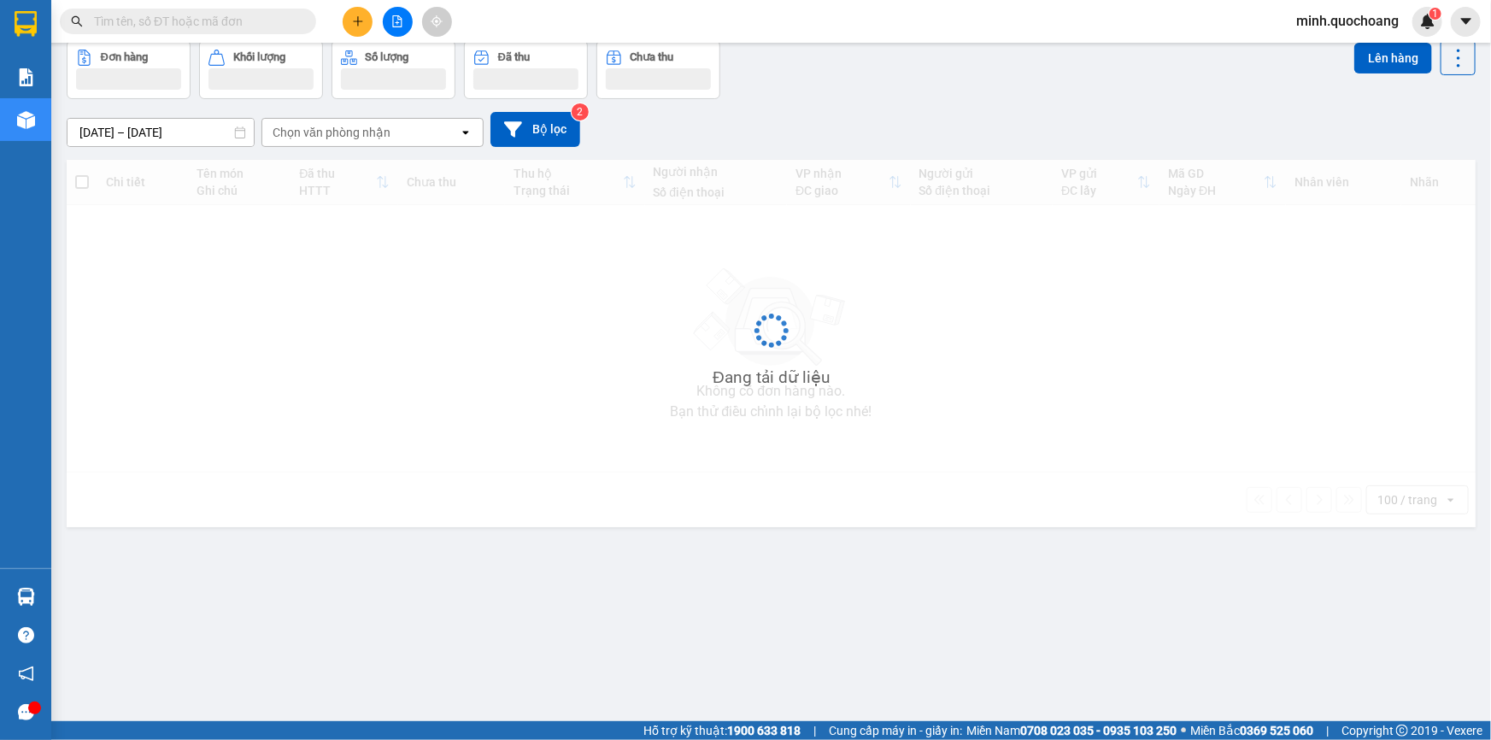
scroll to position [78, 0]
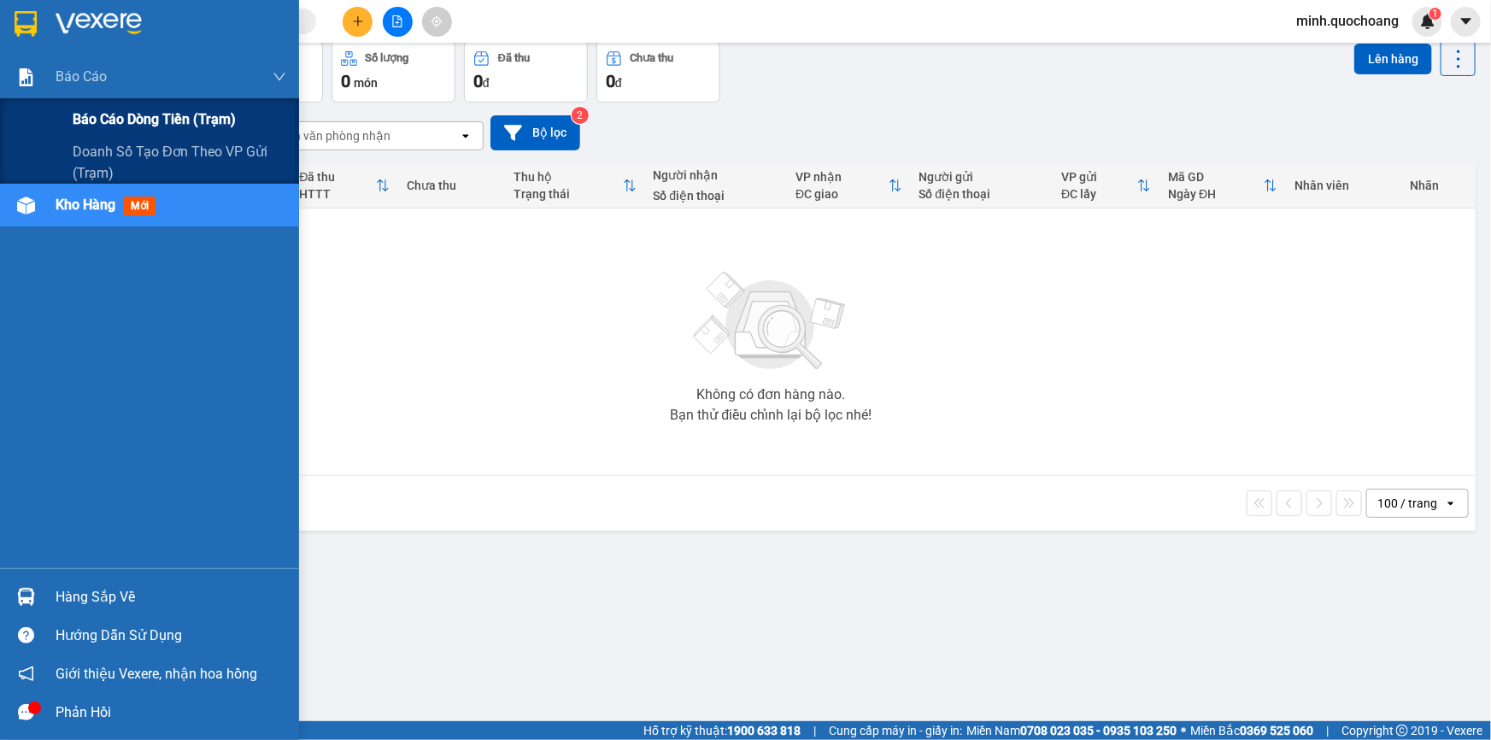
click at [86, 105] on div "Báo cáo dòng tiền (trạm)" at bounding box center [180, 119] width 214 height 43
